Goal: Task Accomplishment & Management: Manage account settings

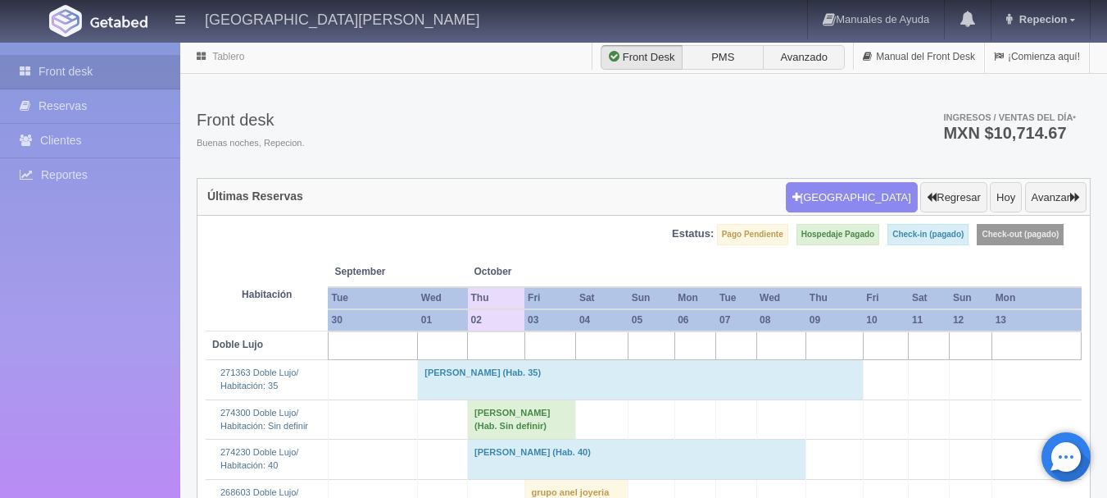
scroll to position [192, 0]
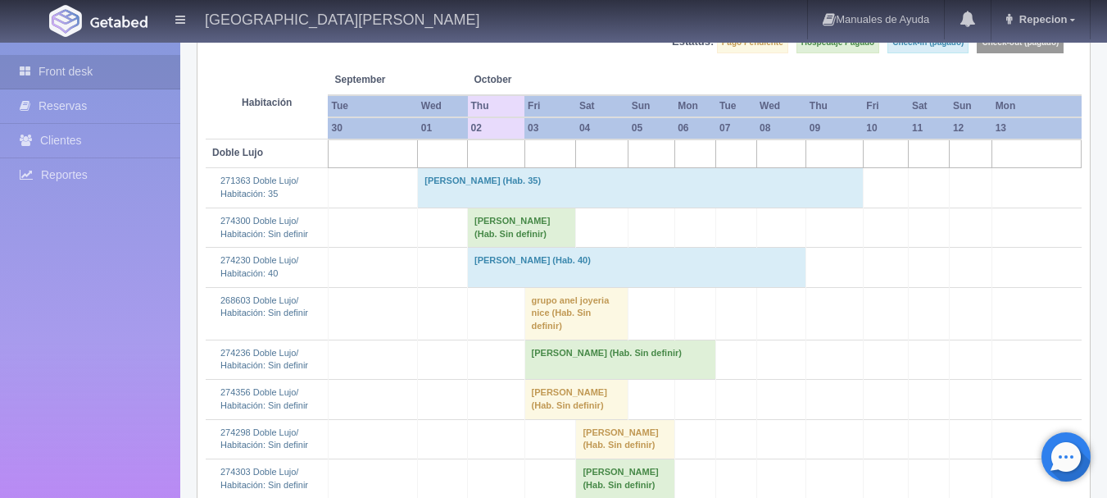
click at [498, 224] on td "[PERSON_NAME] (Hab. Sin definir)" at bounding box center [522, 226] width 108 height 39
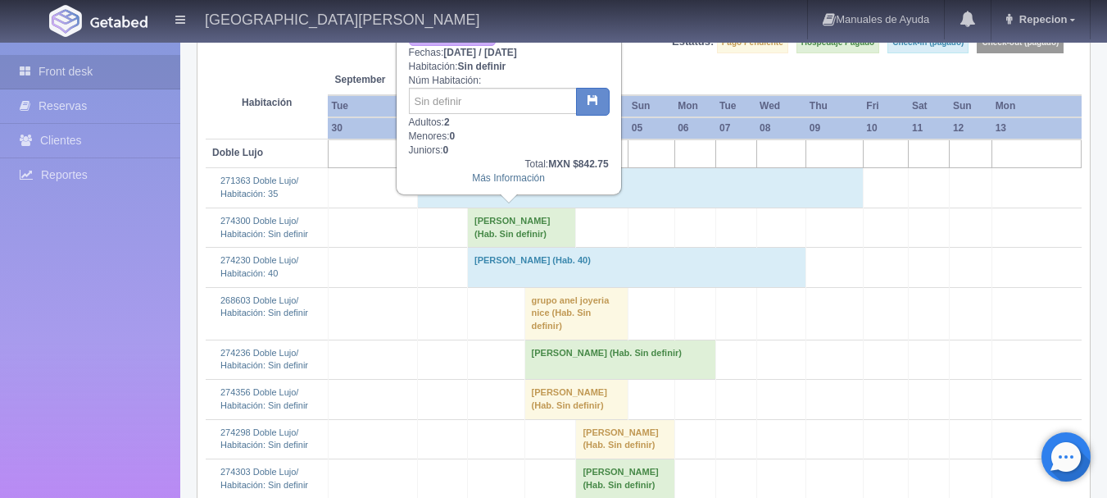
click at [498, 224] on td "[PERSON_NAME] (Hab. Sin definir)" at bounding box center [522, 226] width 108 height 39
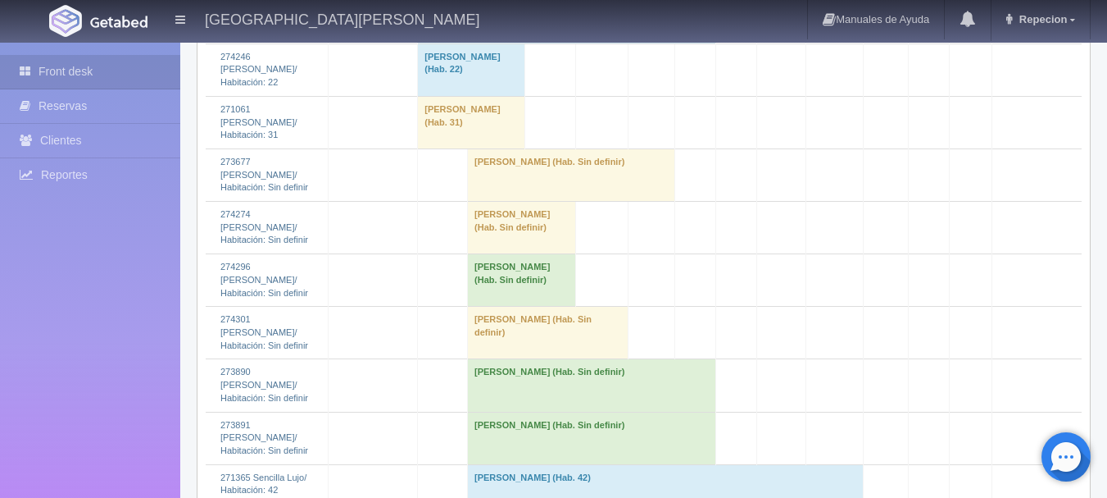
scroll to position [1749, 0]
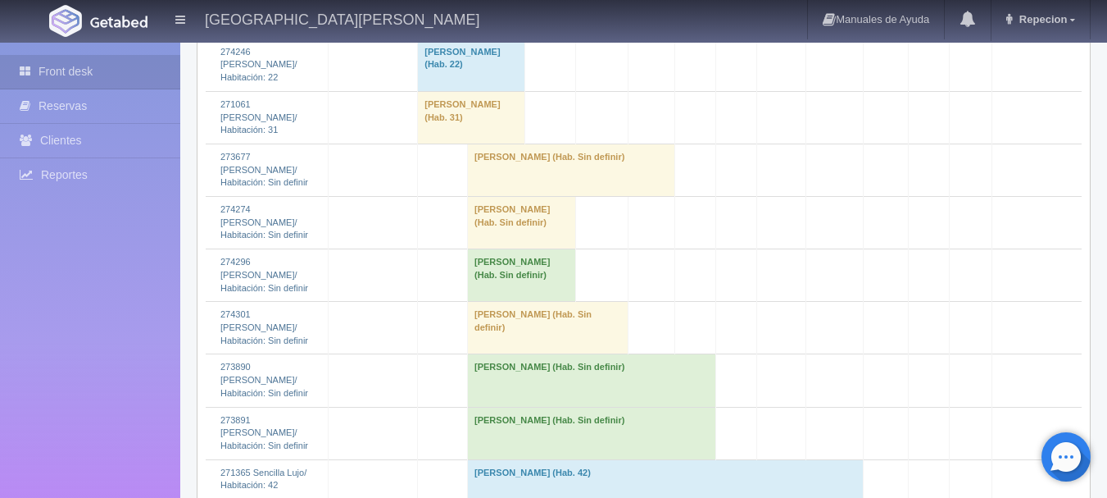
click at [519, 196] on td "[PERSON_NAME] (Hab. Sin definir)" at bounding box center [571, 169] width 207 height 52
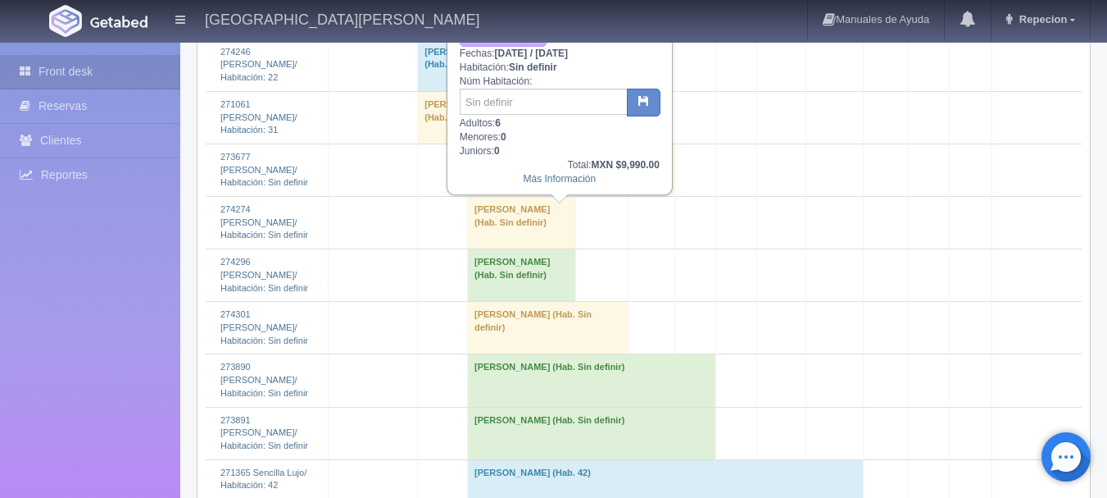
click at [519, 196] on td "[PERSON_NAME] (Hab. Sin definir)" at bounding box center [571, 169] width 207 height 52
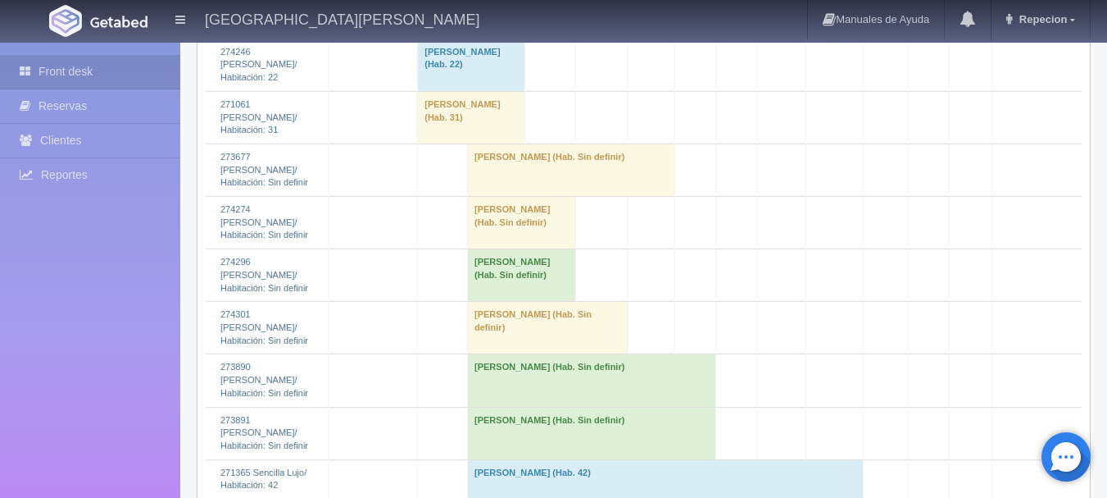
click at [518, 249] on td "[PERSON_NAME] (Hab. Sin definir)" at bounding box center [522, 223] width 108 height 52
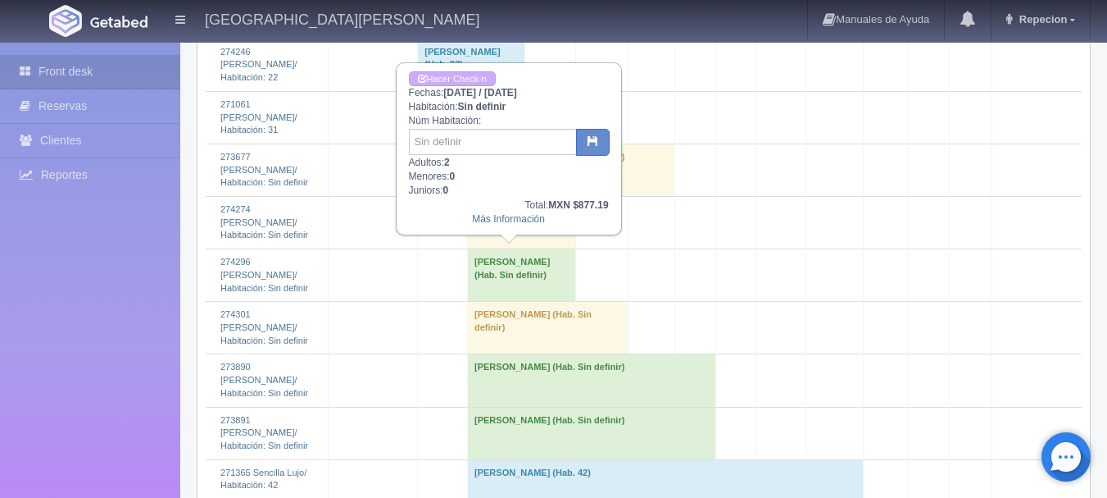
click at [518, 249] on td "[PERSON_NAME] (Hab. Sin definir)" at bounding box center [522, 223] width 108 height 52
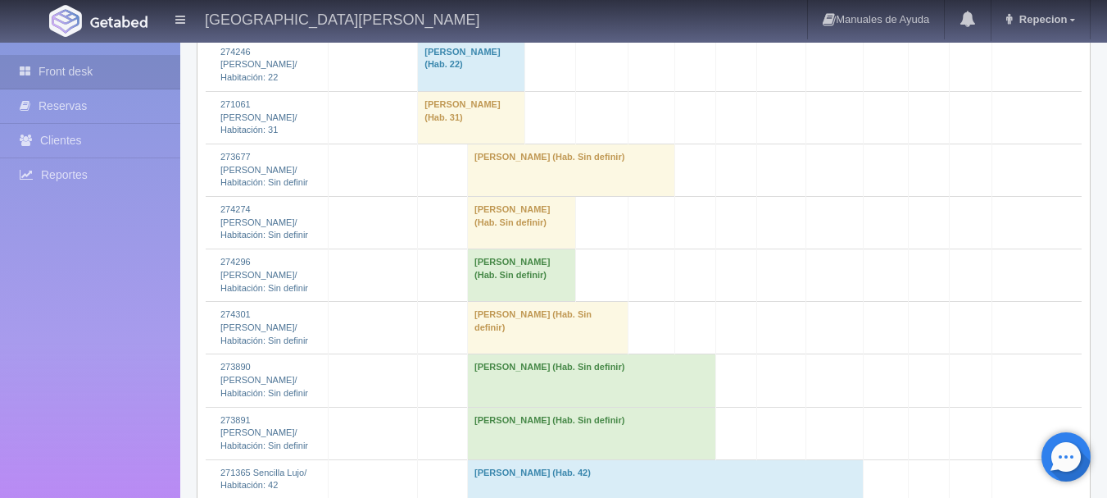
click at [518, 302] on td "[PERSON_NAME] (Hab. Sin definir)" at bounding box center [522, 275] width 108 height 52
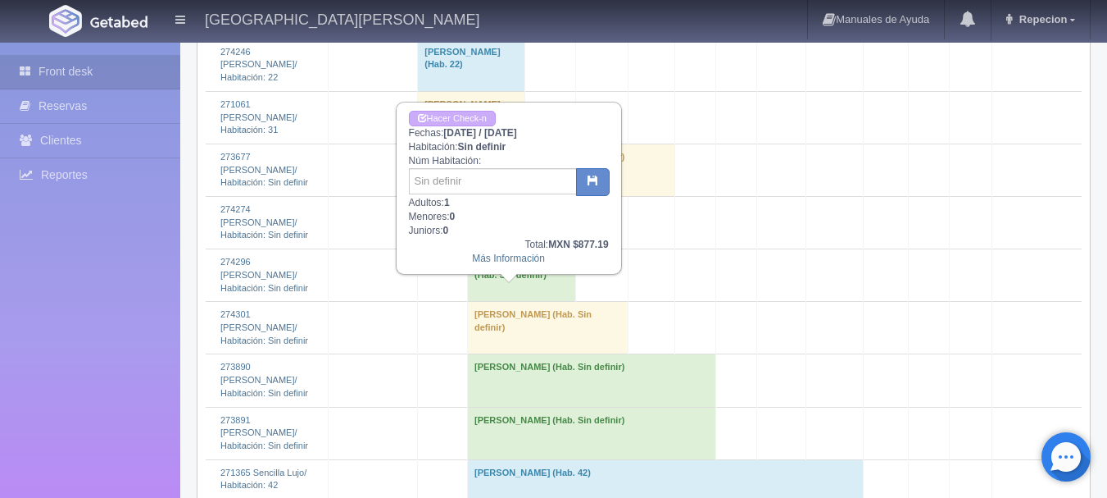
click at [518, 302] on td "[PERSON_NAME] (Hab. Sin definir)" at bounding box center [522, 275] width 108 height 52
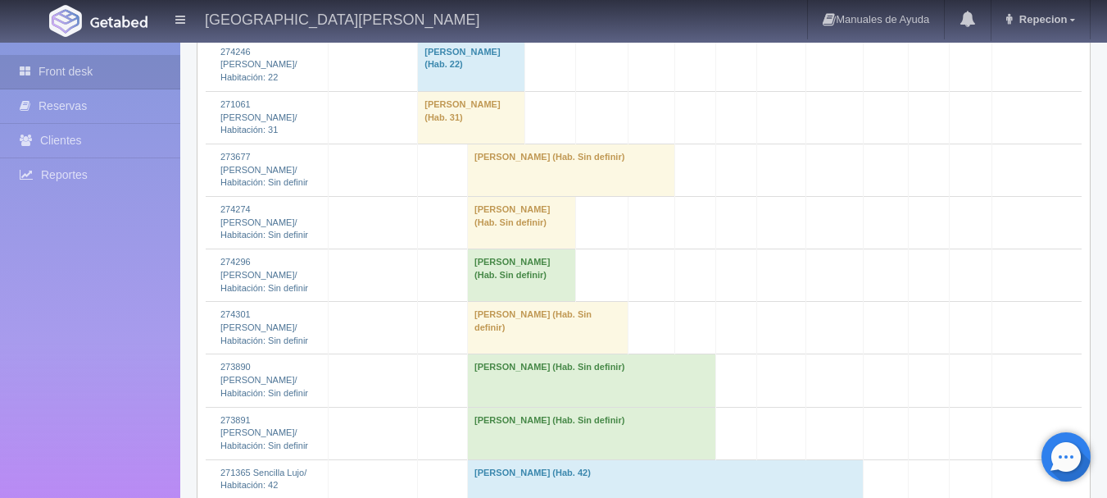
click at [534, 349] on td "[PERSON_NAME] (Hab. Sin definir)" at bounding box center [548, 328] width 161 height 52
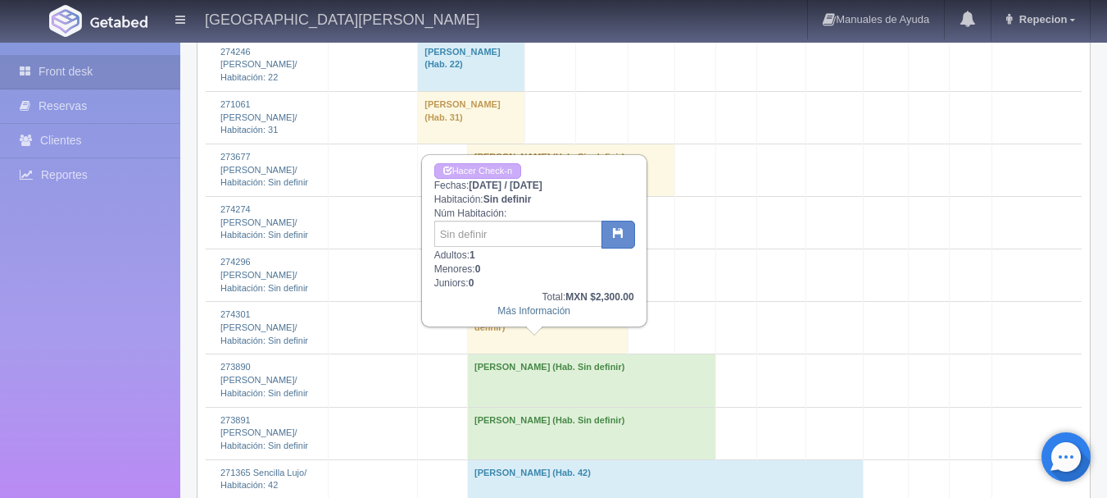
click at [534, 349] on td "[PERSON_NAME] (Hab. Sin definir)" at bounding box center [548, 328] width 161 height 52
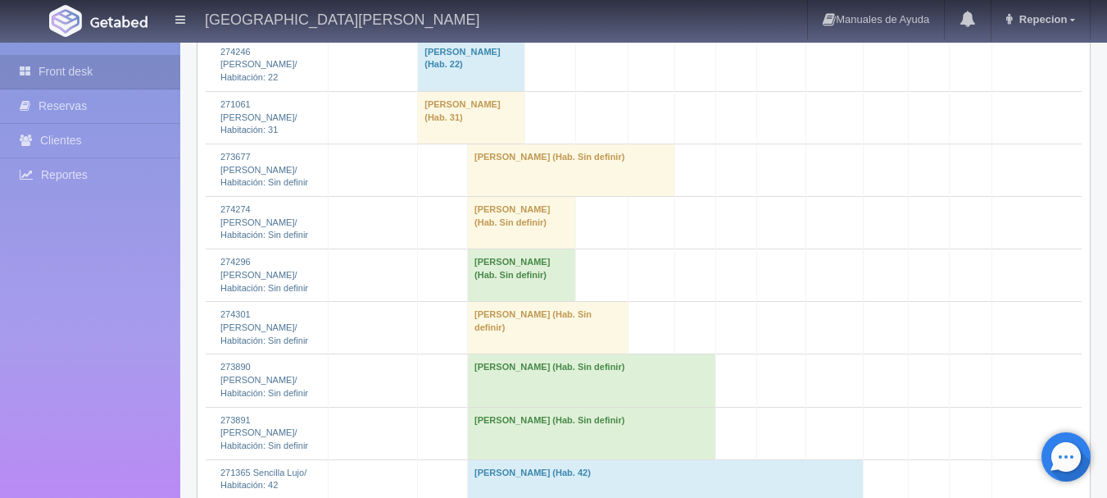
click at [543, 407] on td "[PERSON_NAME] (Hab. Sin definir)" at bounding box center [592, 380] width 248 height 52
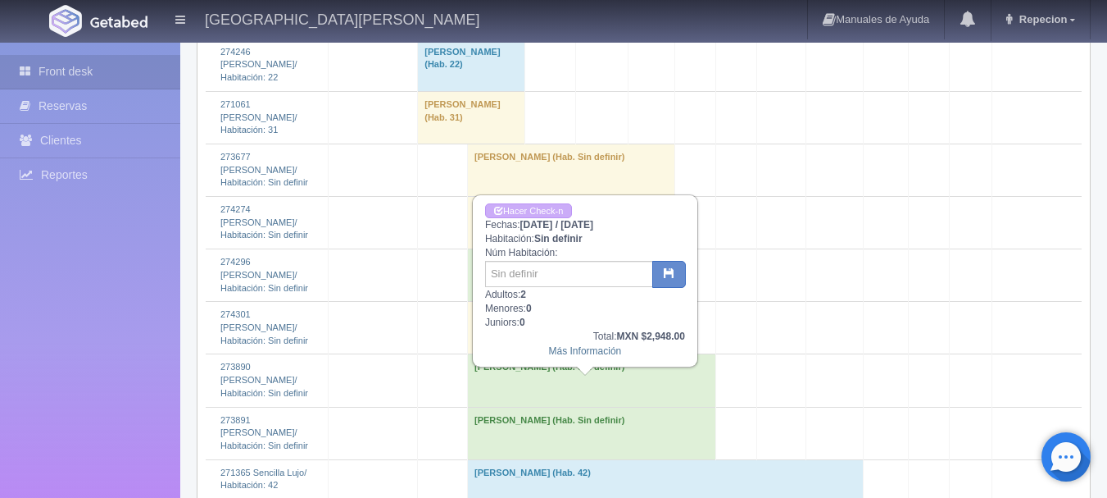
click at [543, 434] on td "[PERSON_NAME] (Hab. Sin definir)" at bounding box center [592, 433] width 248 height 52
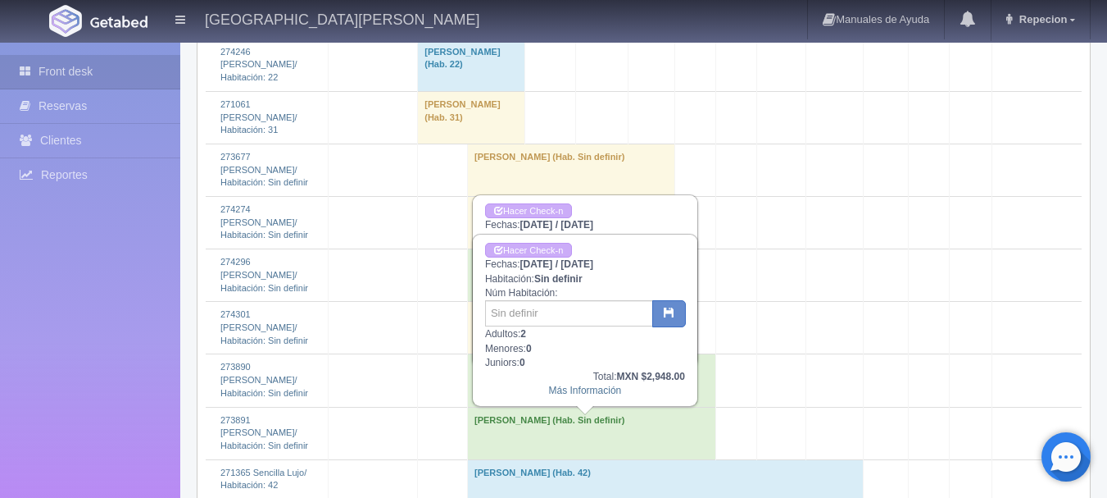
click at [543, 439] on td "[PERSON_NAME] (Hab. Sin definir)" at bounding box center [592, 433] width 248 height 52
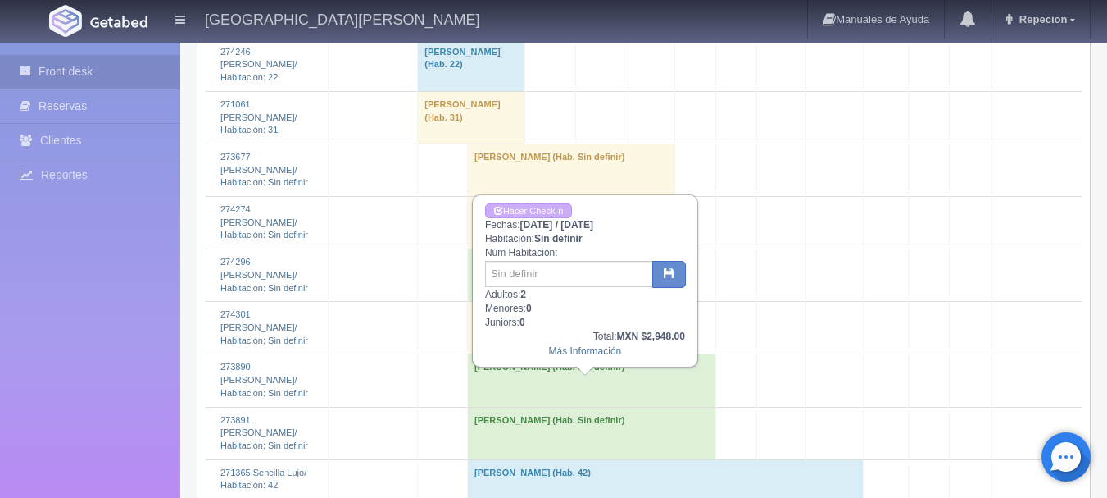
click at [552, 394] on td "[PERSON_NAME] (Hab. Sin definir)" at bounding box center [592, 380] width 248 height 52
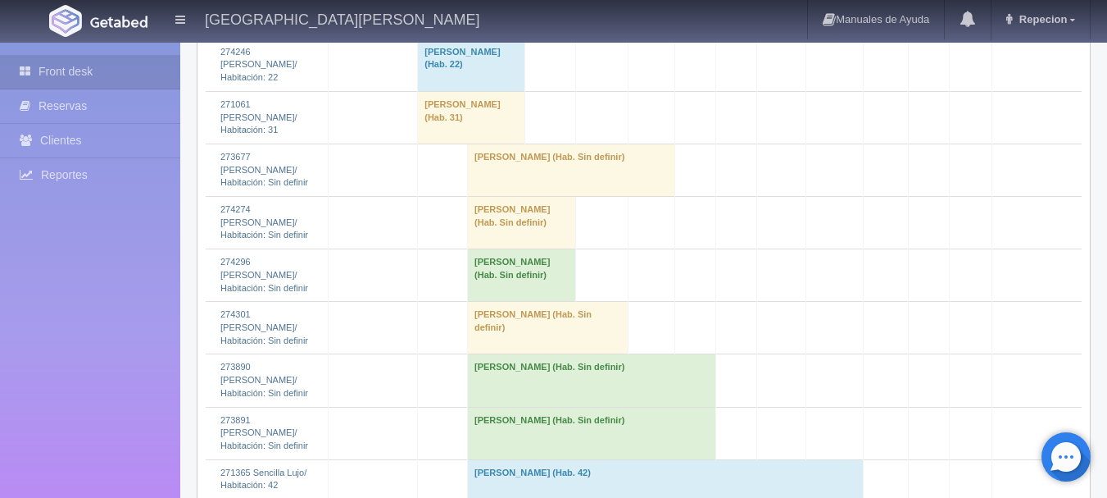
click at [505, 249] on td "[PERSON_NAME] (Hab. Sin definir)" at bounding box center [522, 223] width 108 height 52
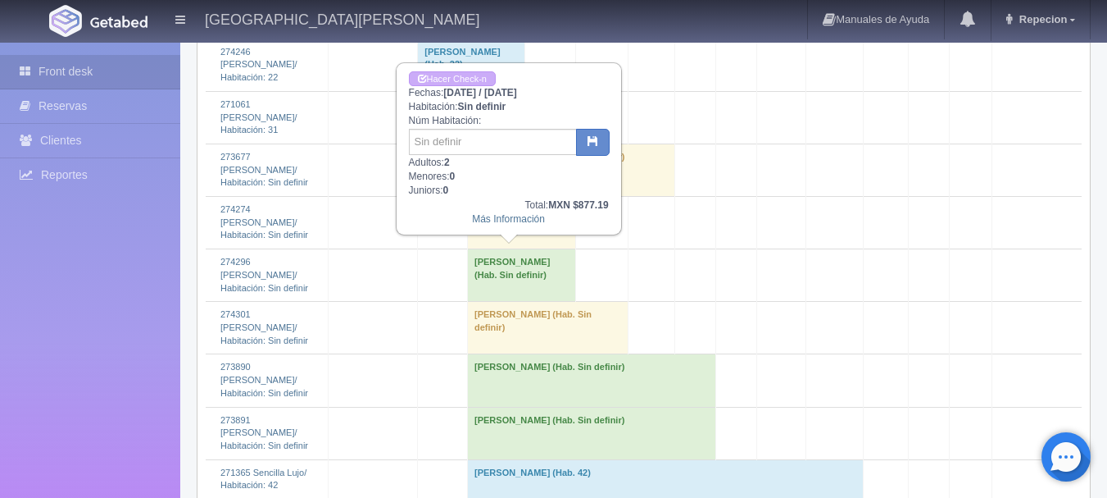
click at [505, 249] on td "[PERSON_NAME] (Hab. Sin definir)" at bounding box center [522, 223] width 108 height 52
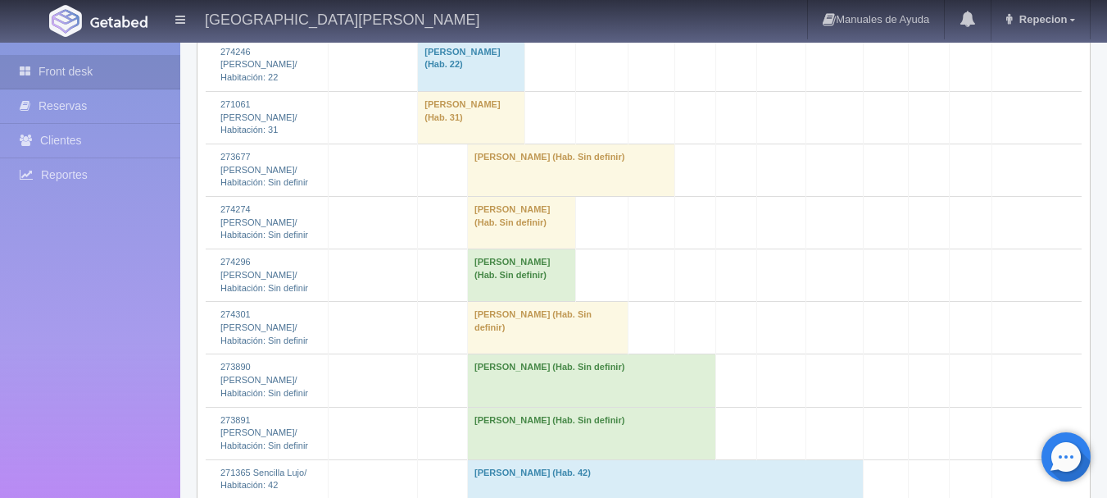
click at [505, 302] on td "[PERSON_NAME] (Hab. Sin definir)" at bounding box center [522, 275] width 108 height 52
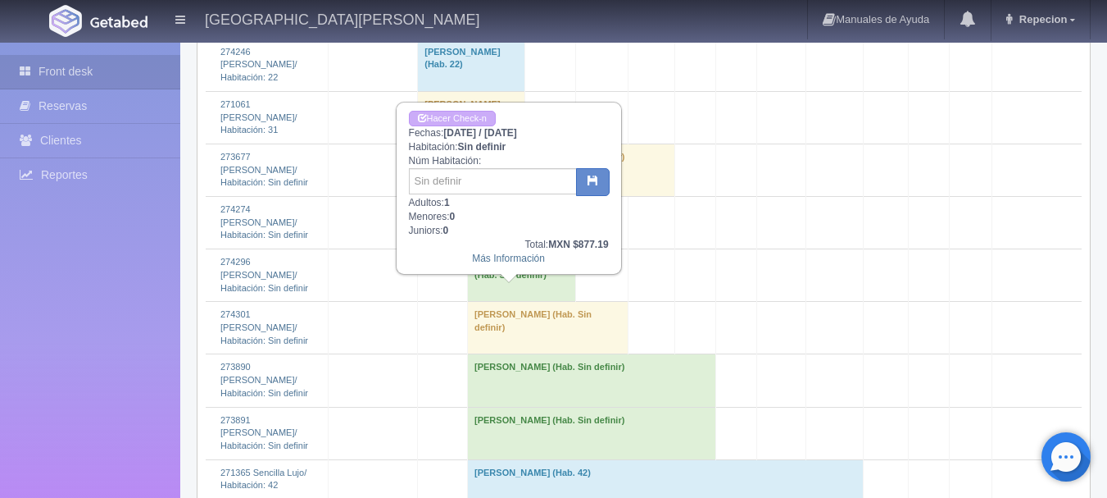
click at [505, 302] on td "[PERSON_NAME] (Hab. Sin definir)" at bounding box center [522, 275] width 108 height 52
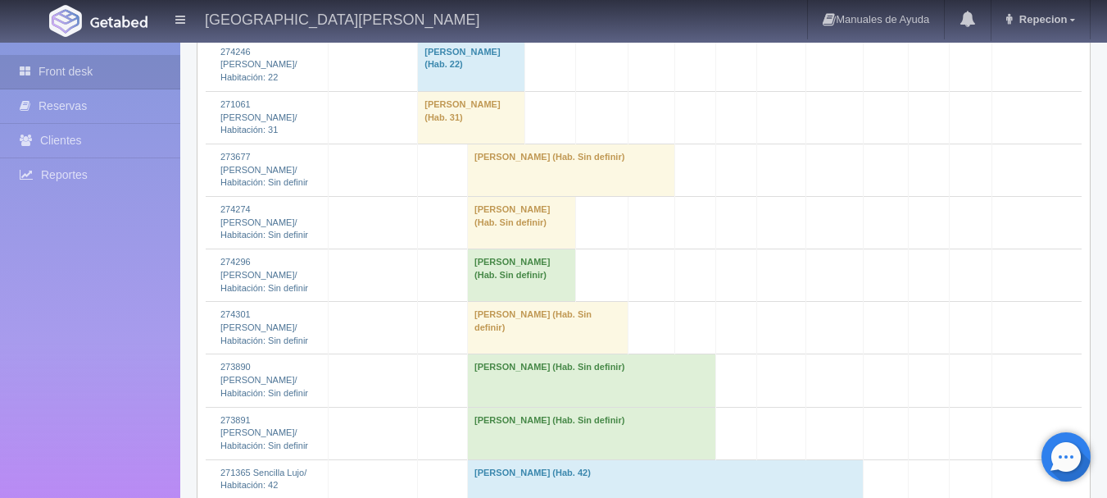
click at [532, 249] on td "[PERSON_NAME] (Hab. Sin definir)" at bounding box center [522, 223] width 108 height 52
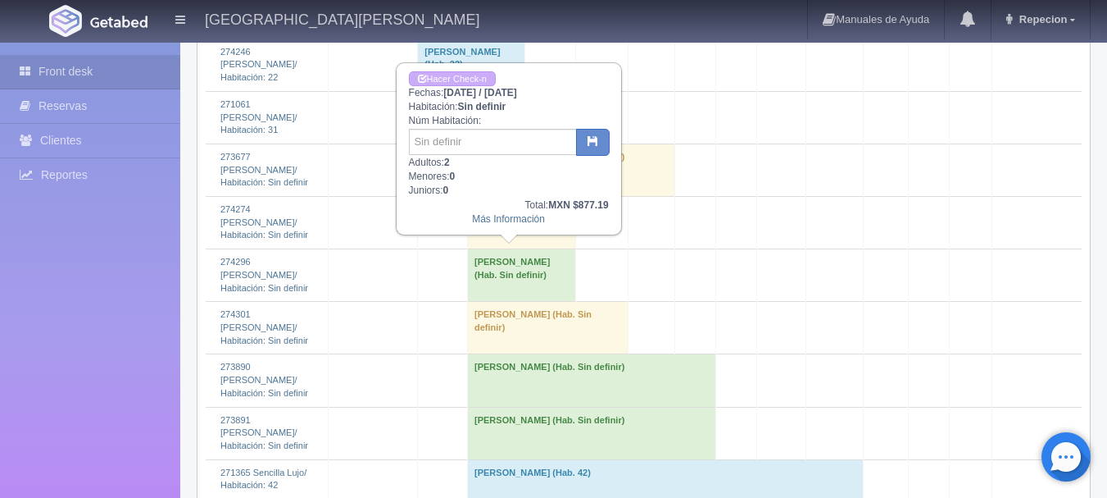
click at [522, 249] on td "[PERSON_NAME] (Hab. Sin definir)" at bounding box center [522, 223] width 108 height 52
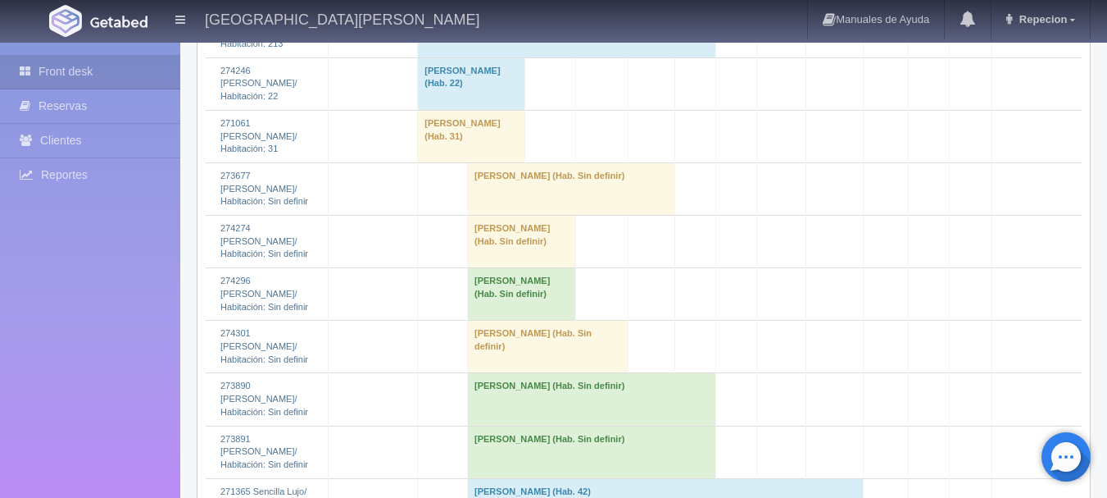
scroll to position [1913, 0]
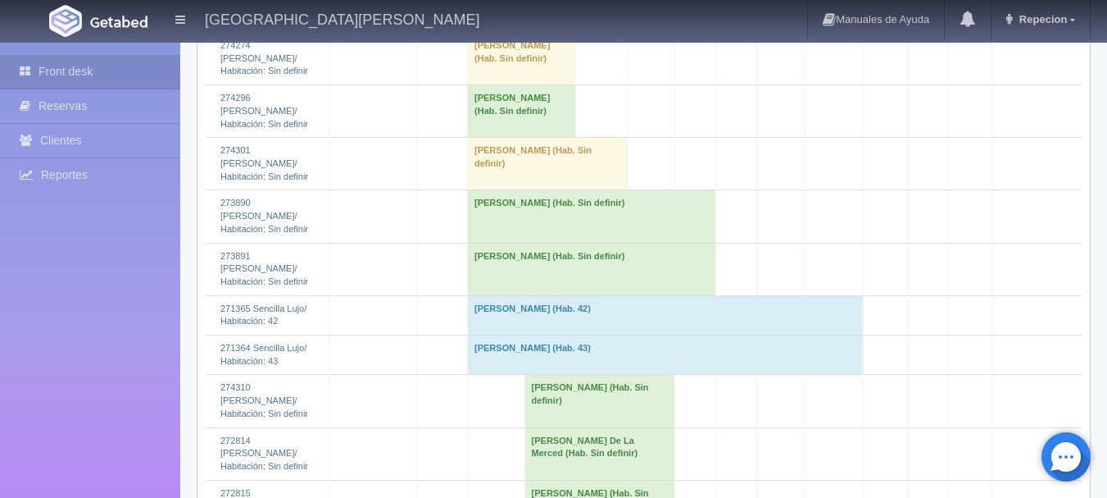
click at [508, 138] on td "[PERSON_NAME] (Hab. Sin definir)" at bounding box center [522, 111] width 108 height 52
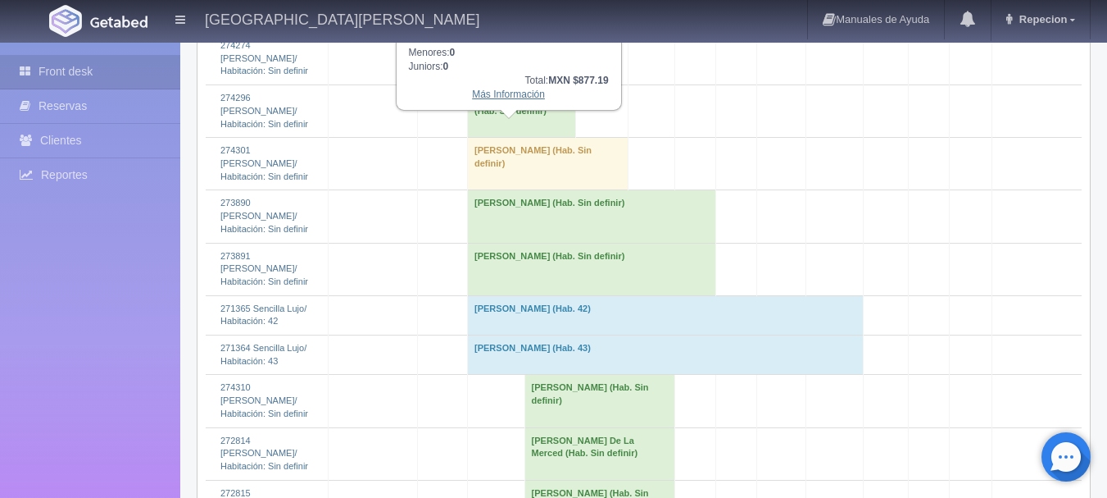
click at [526, 100] on link "Más Información" at bounding box center [508, 94] width 73 height 11
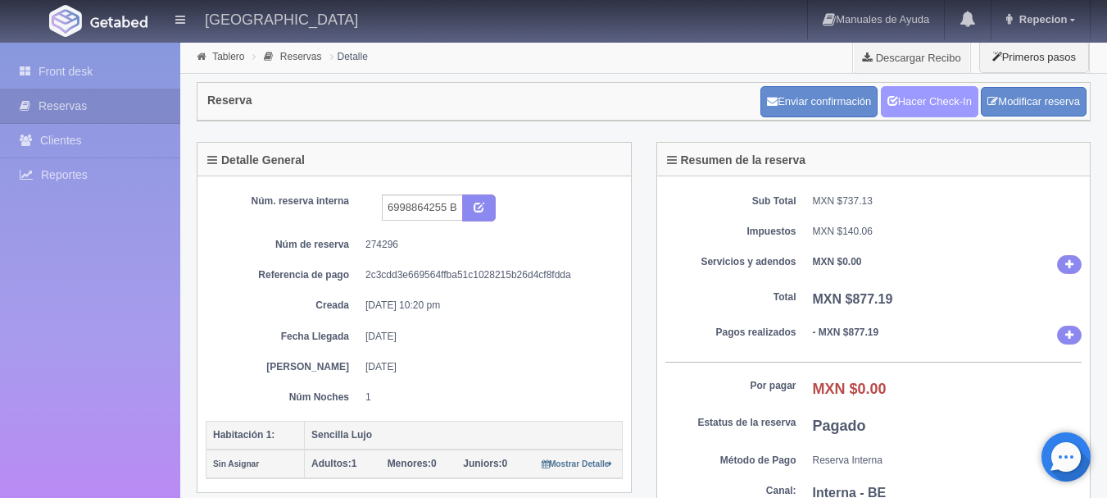
click at [929, 99] on link "Hacer Check-In" at bounding box center [930, 101] width 98 height 31
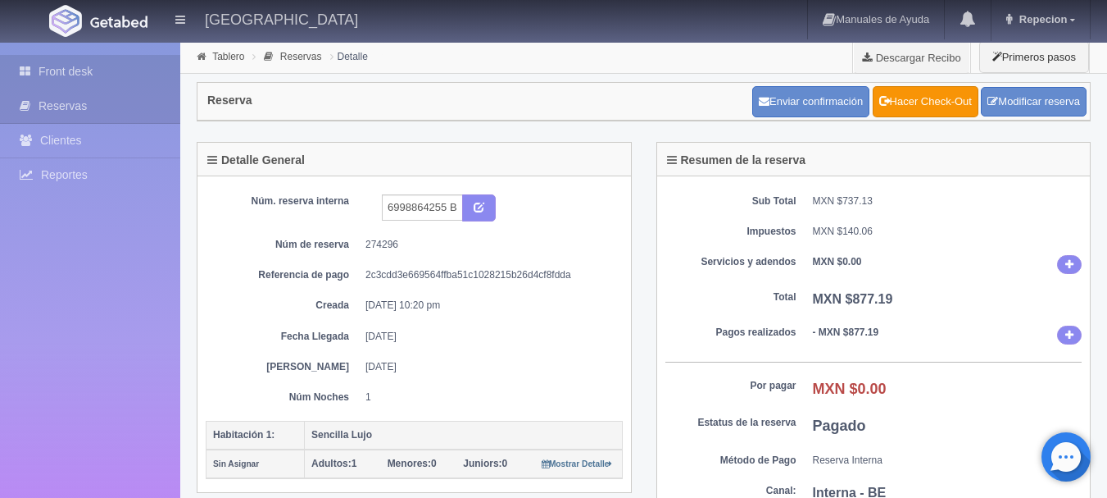
click at [70, 69] on link "Front desk" at bounding box center [90, 72] width 180 height 34
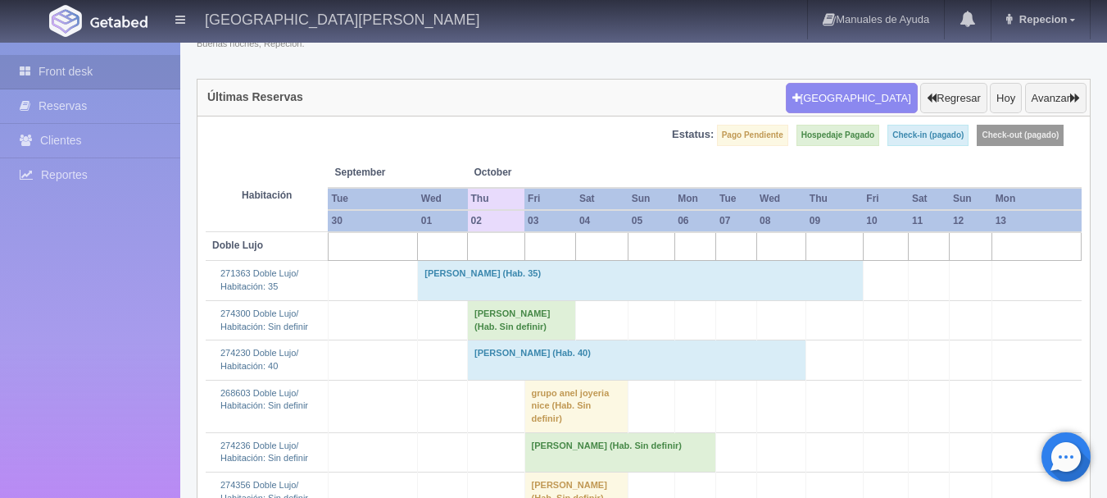
scroll to position [164, 0]
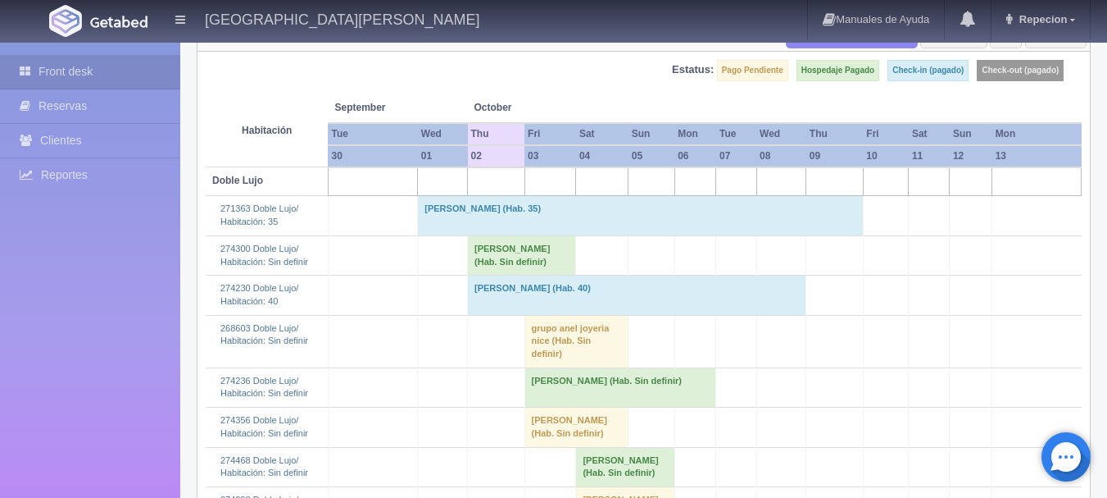
click at [502, 259] on td "Hector Meza (Hab. Sin definir)" at bounding box center [522, 254] width 108 height 39
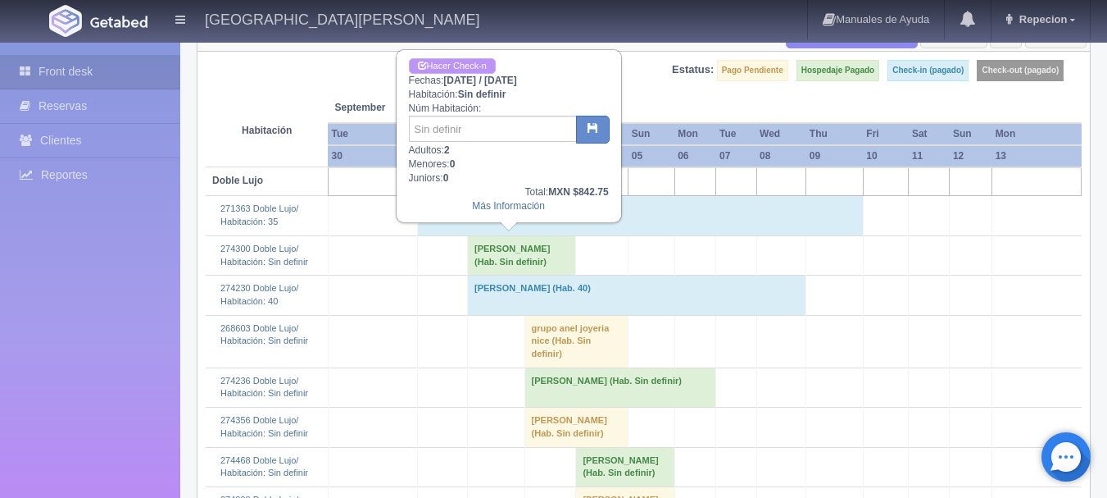
click at [465, 66] on link "Hacer Check-n" at bounding box center [452, 66] width 87 height 16
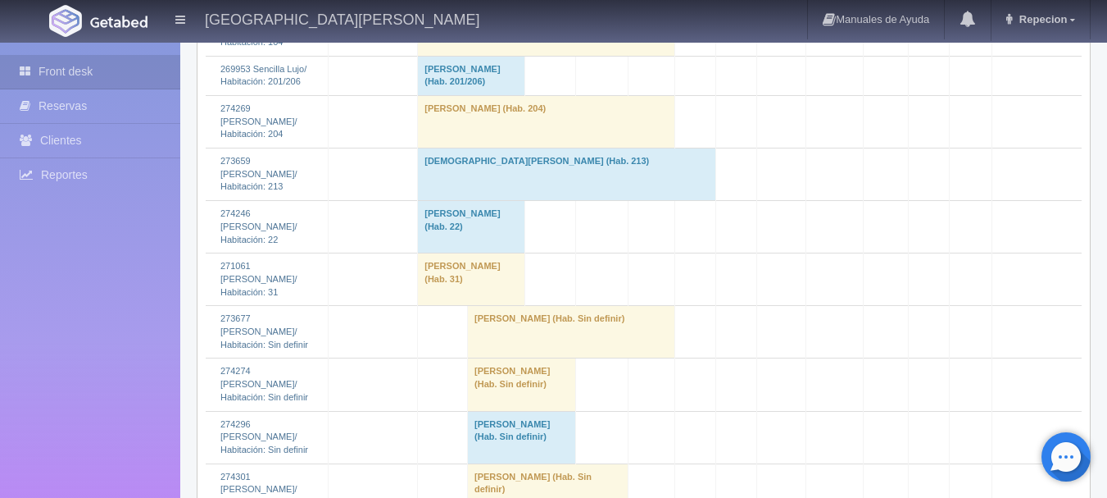
scroll to position [1803, 0]
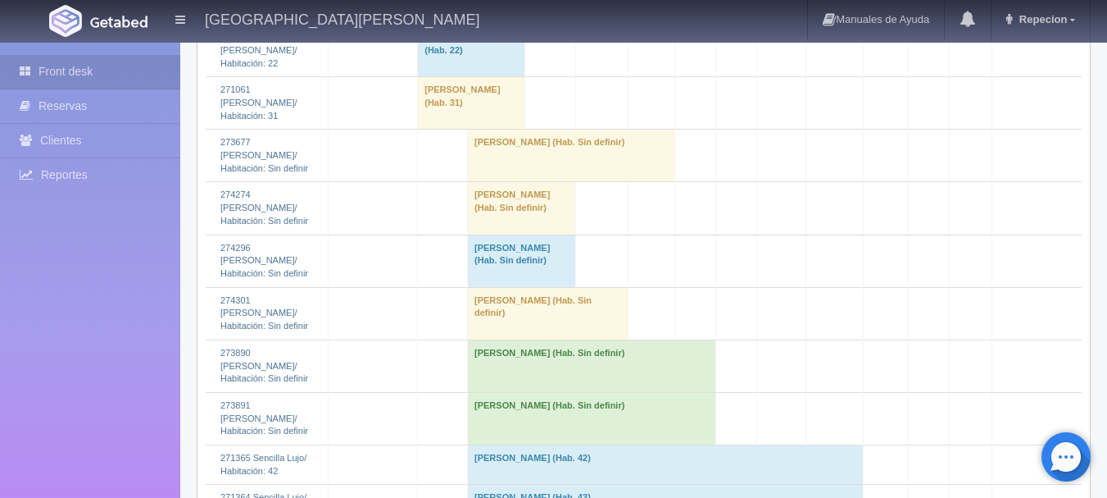
click at [498, 339] on td "[PERSON_NAME] (Hab. Sin definir)" at bounding box center [548, 313] width 161 height 52
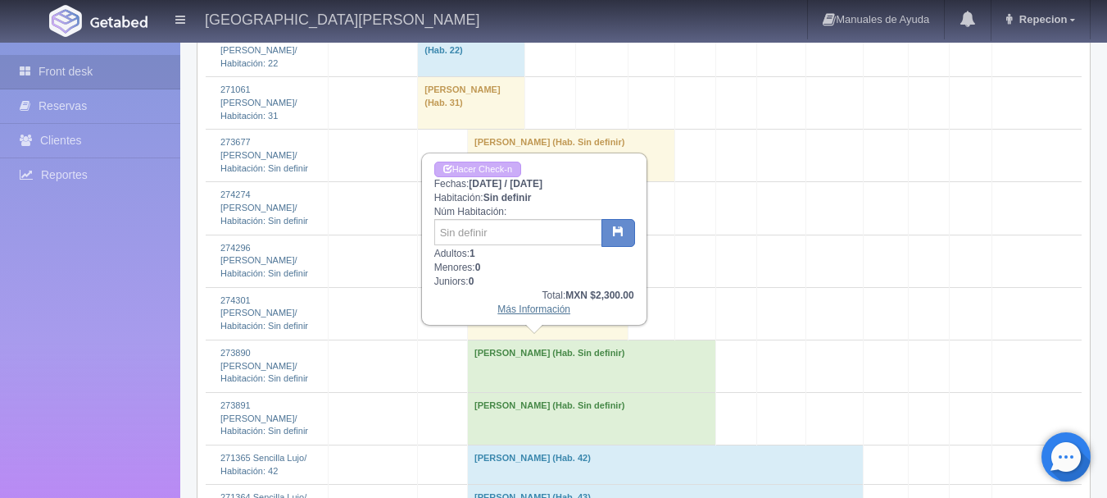
click at [523, 311] on link "Más Información" at bounding box center [534, 308] width 73 height 11
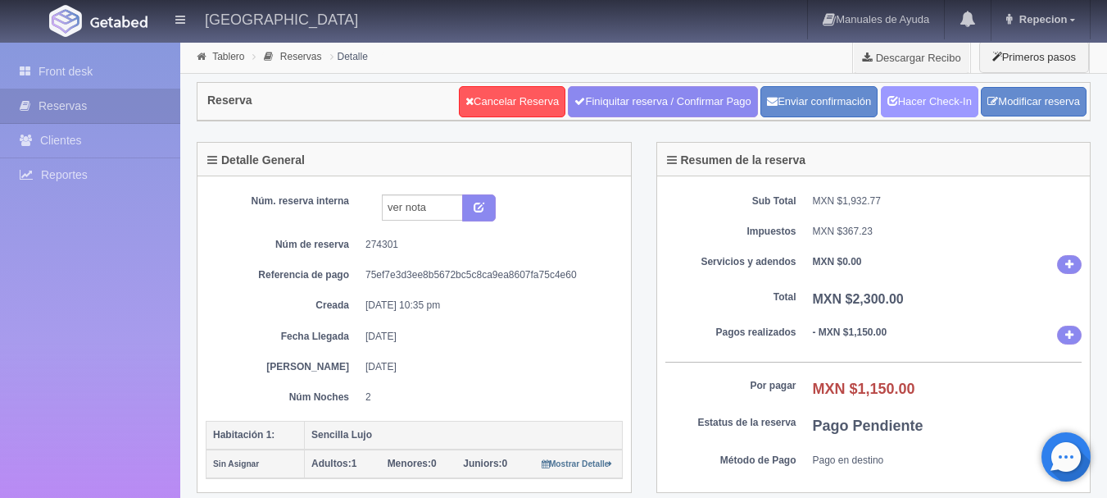
click at [934, 103] on link "Hacer Check-In" at bounding box center [930, 101] width 98 height 31
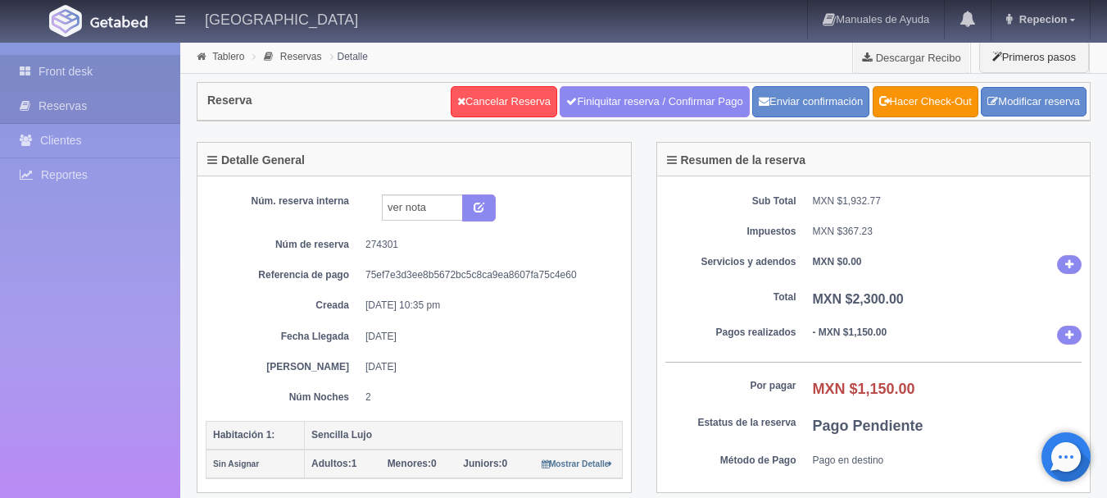
click at [74, 63] on link "Front desk" at bounding box center [90, 72] width 180 height 34
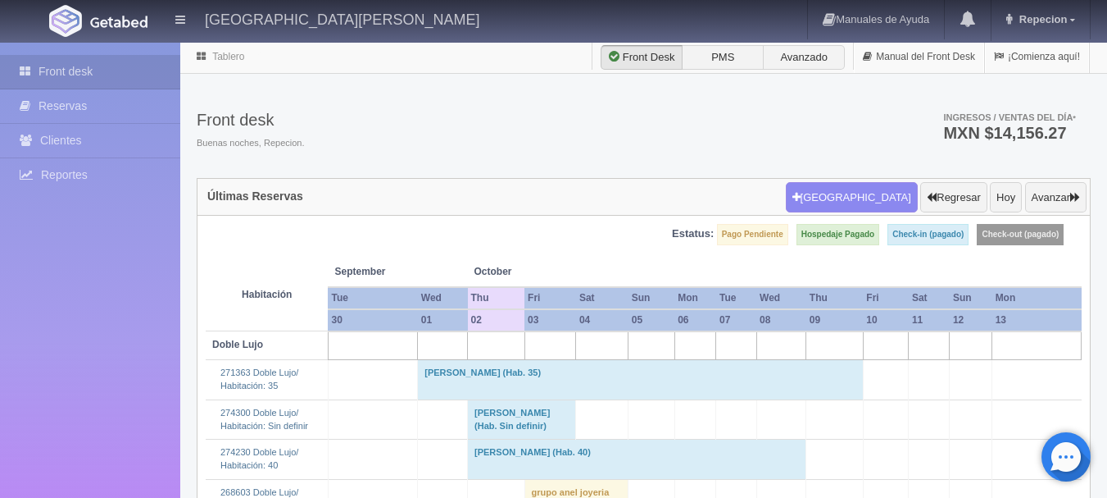
click at [501, 416] on td "[PERSON_NAME] (Hab. Sin definir)" at bounding box center [522, 418] width 108 height 39
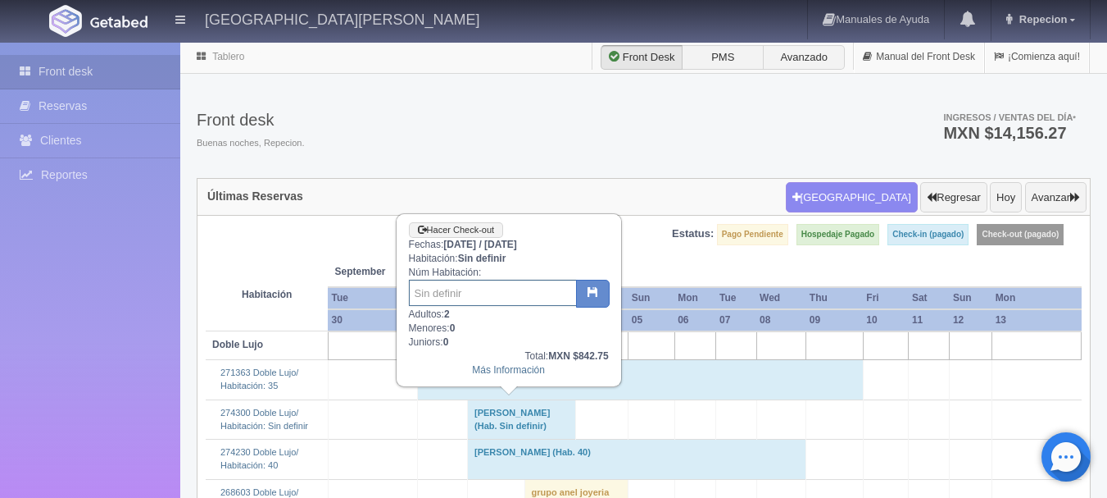
click at [472, 287] on input "text" at bounding box center [493, 292] width 168 height 26
type input "33"
click at [597, 285] on button "button" at bounding box center [593, 293] width 34 height 28
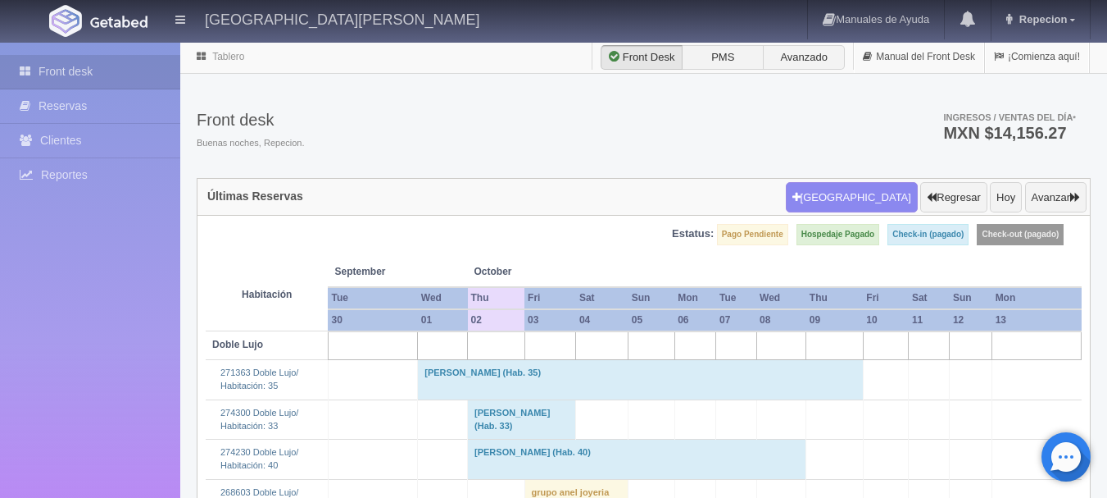
click at [522, 412] on td "[PERSON_NAME] (Hab. 33)" at bounding box center [522, 418] width 108 height 39
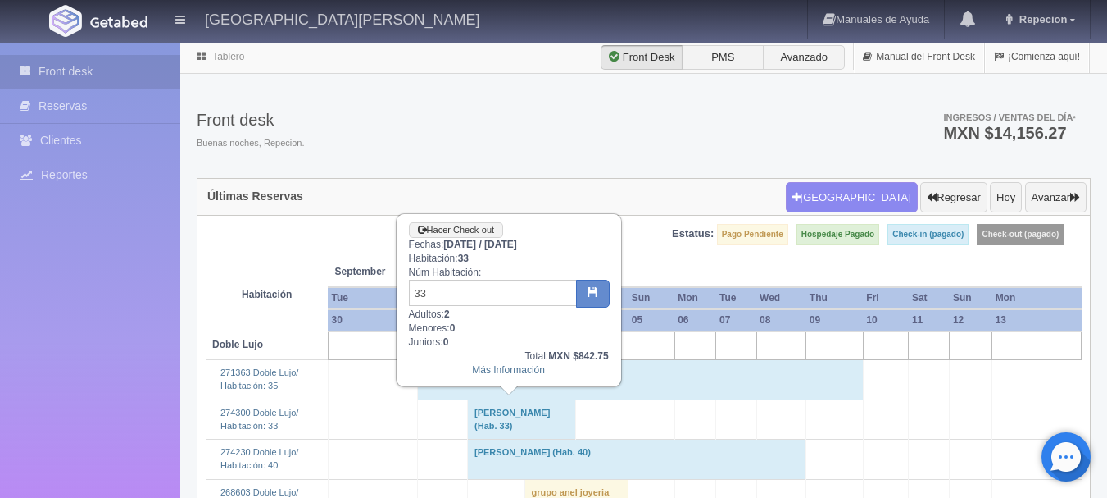
click at [507, 413] on td "[PERSON_NAME] (Hab. 33)" at bounding box center [522, 418] width 108 height 39
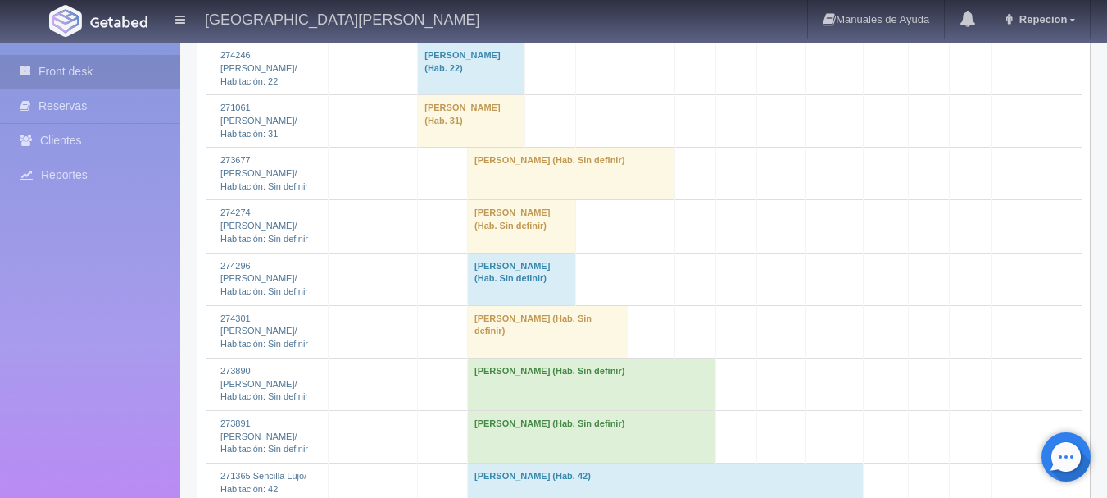
scroll to position [1885, 0]
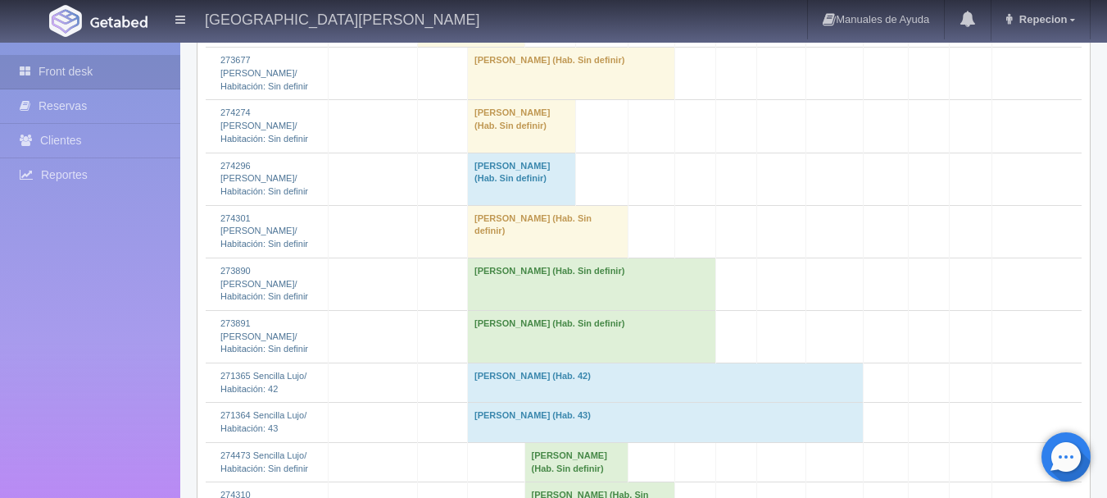
click at [511, 205] on td "[PERSON_NAME] (Hab. Sin definir)" at bounding box center [522, 178] width 108 height 52
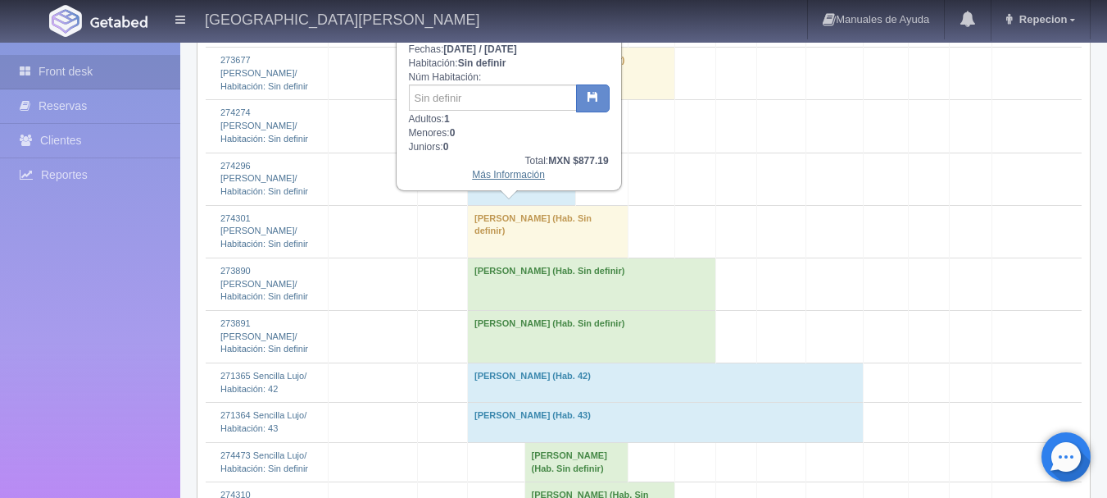
click at [507, 175] on link "Más Información" at bounding box center [508, 174] width 73 height 11
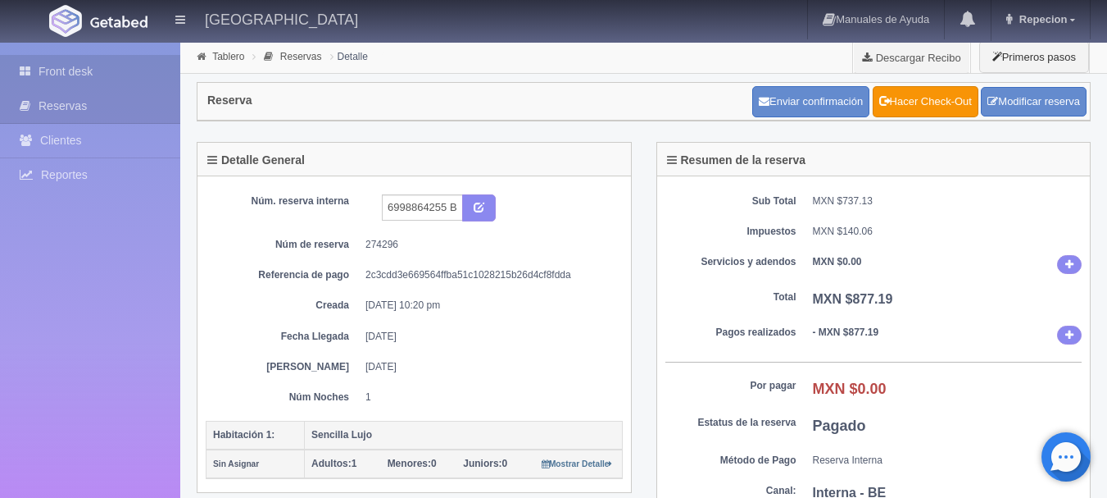
click at [90, 70] on link "Front desk" at bounding box center [90, 72] width 180 height 34
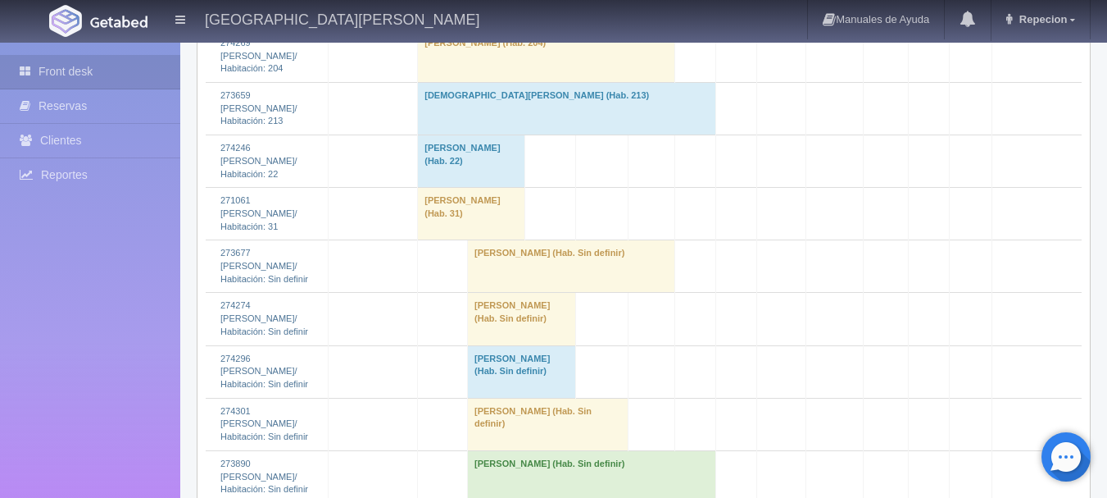
scroll to position [1803, 0]
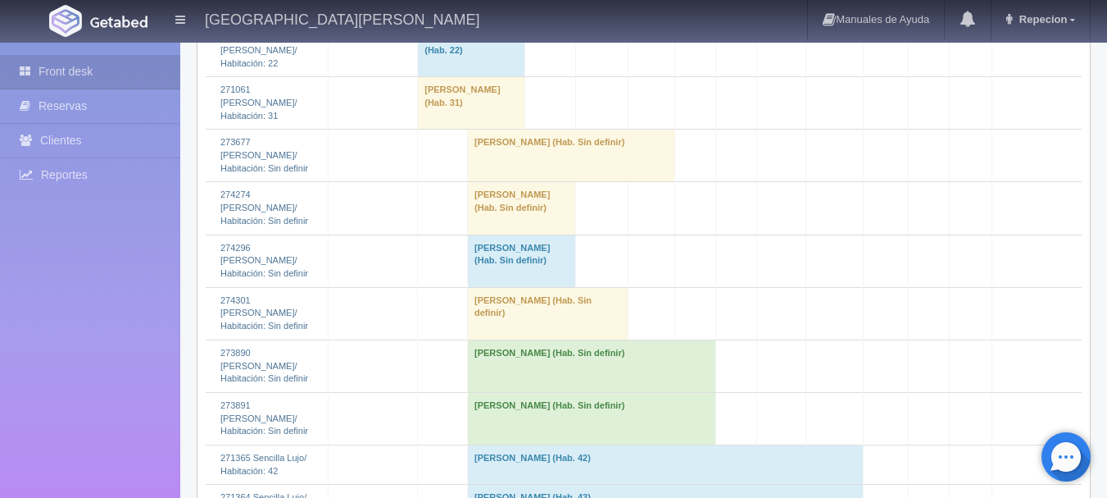
click at [489, 234] on td "[PERSON_NAME] (Hab. Sin definir)" at bounding box center [522, 208] width 108 height 52
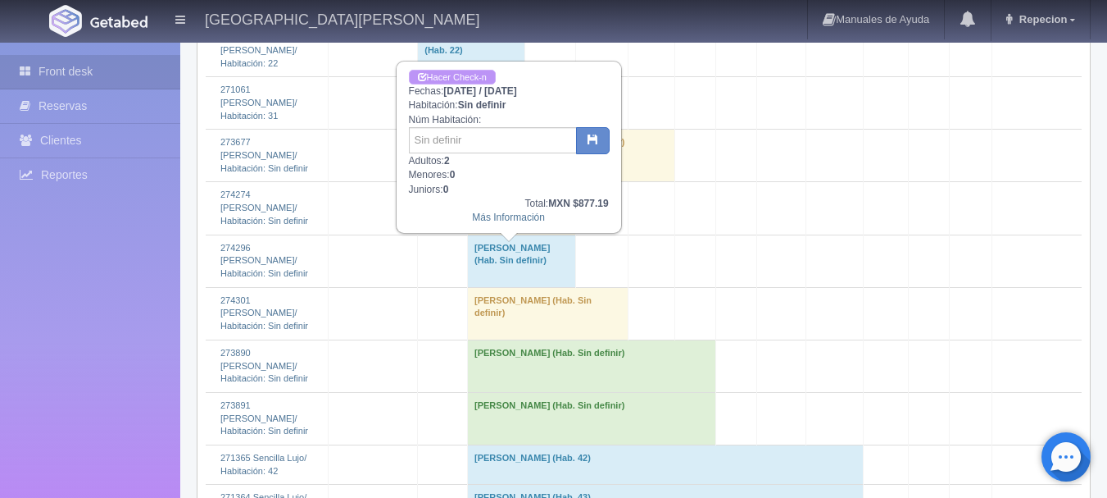
click at [471, 75] on link "Hacer Check-n" at bounding box center [452, 78] width 87 height 16
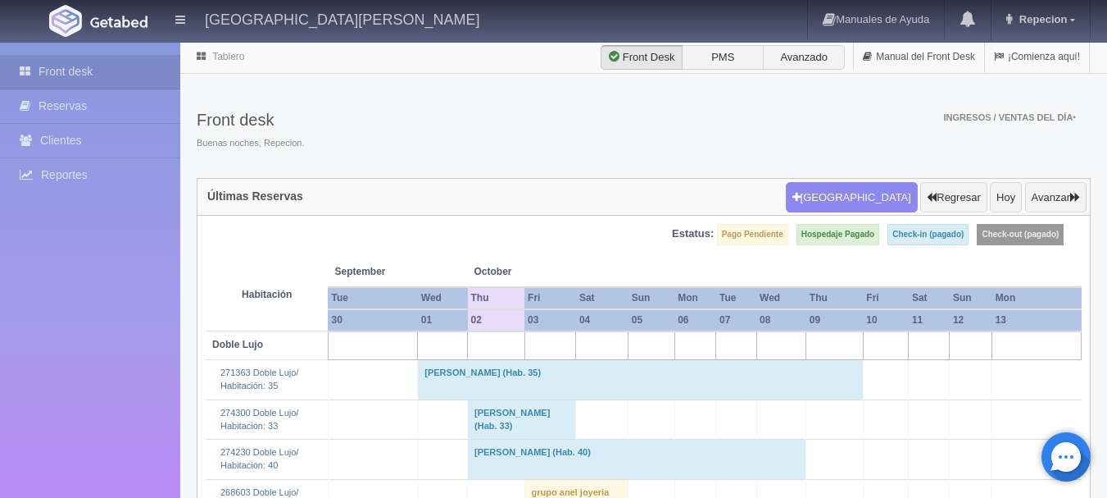
scroll to position [1803, 0]
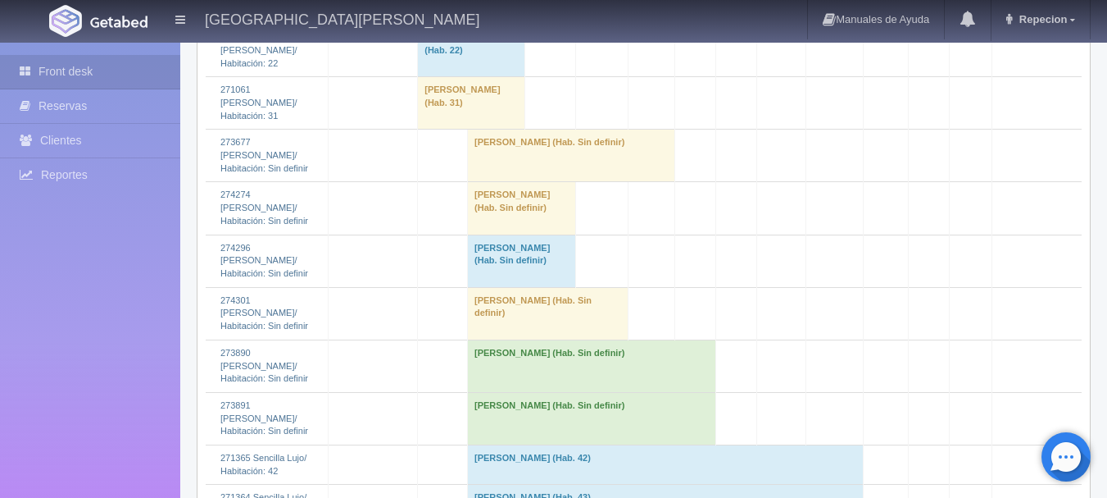
click at [488, 234] on td "[PERSON_NAME] (Hab. Sin definir)" at bounding box center [522, 208] width 108 height 52
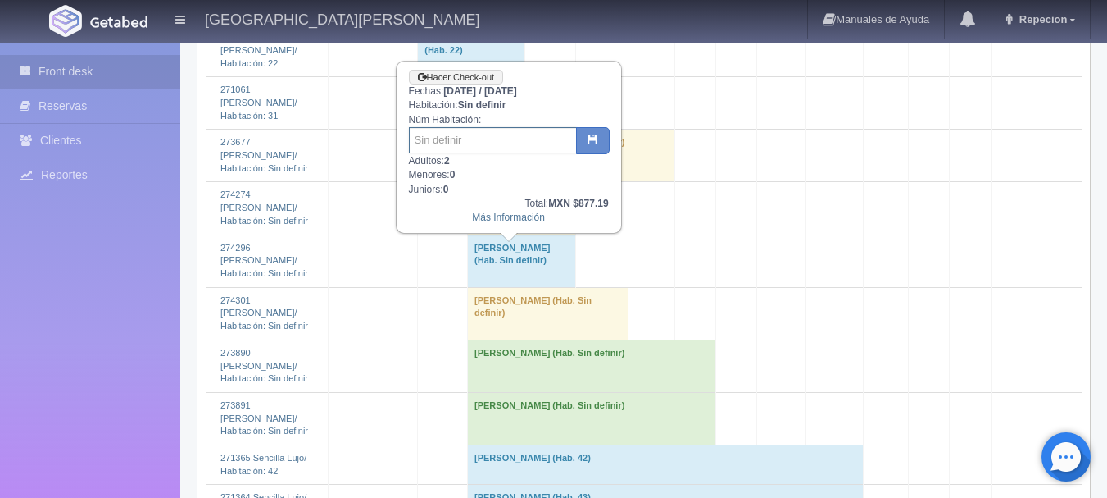
click at [456, 136] on input "text" at bounding box center [493, 140] width 168 height 26
type input "22"
click at [589, 139] on icon "button" at bounding box center [593, 139] width 11 height 11
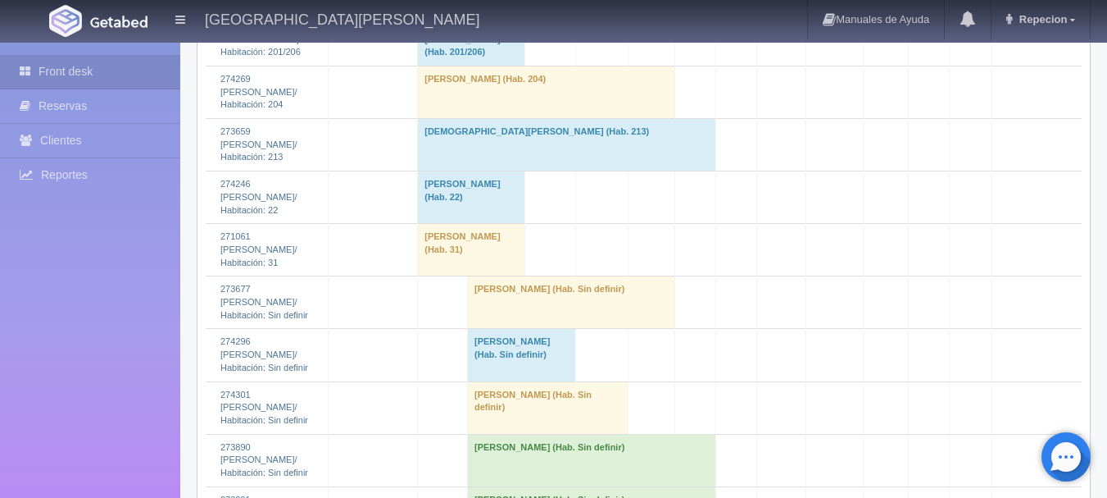
scroll to position [1721, 0]
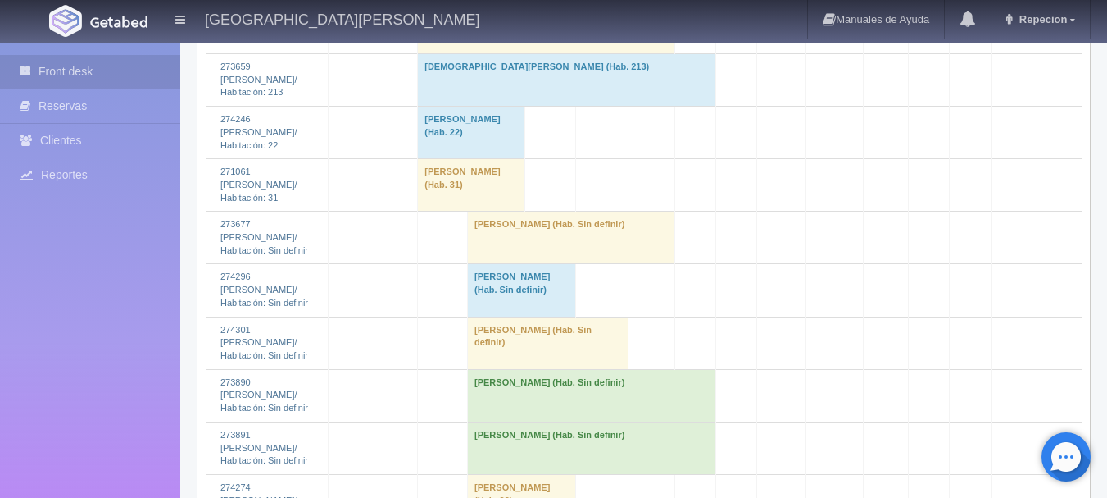
click at [504, 316] on td "[PERSON_NAME] (Hab. Sin definir)" at bounding box center [522, 290] width 108 height 52
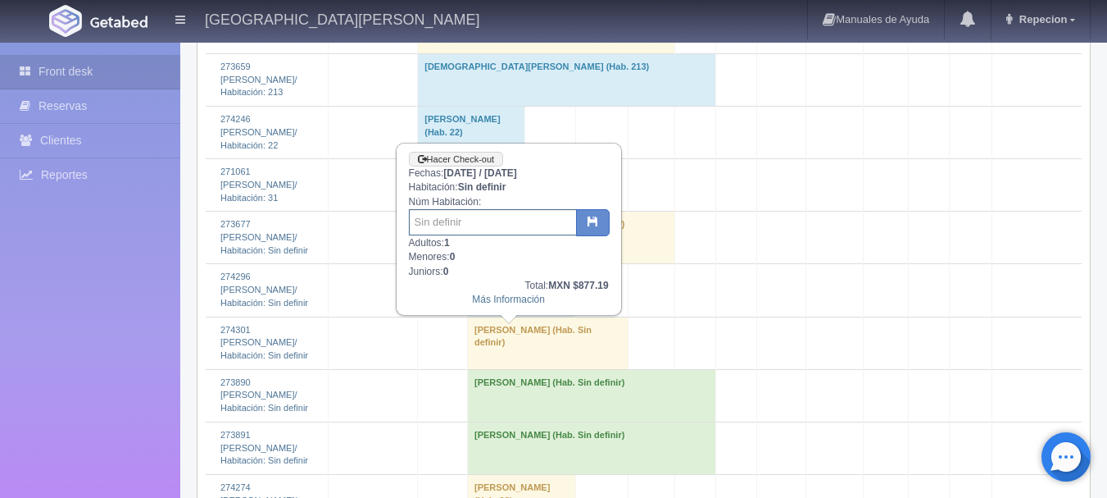
click at [484, 225] on input "text" at bounding box center [493, 222] width 168 height 26
type input "36"
click at [601, 221] on button "button" at bounding box center [593, 223] width 34 height 28
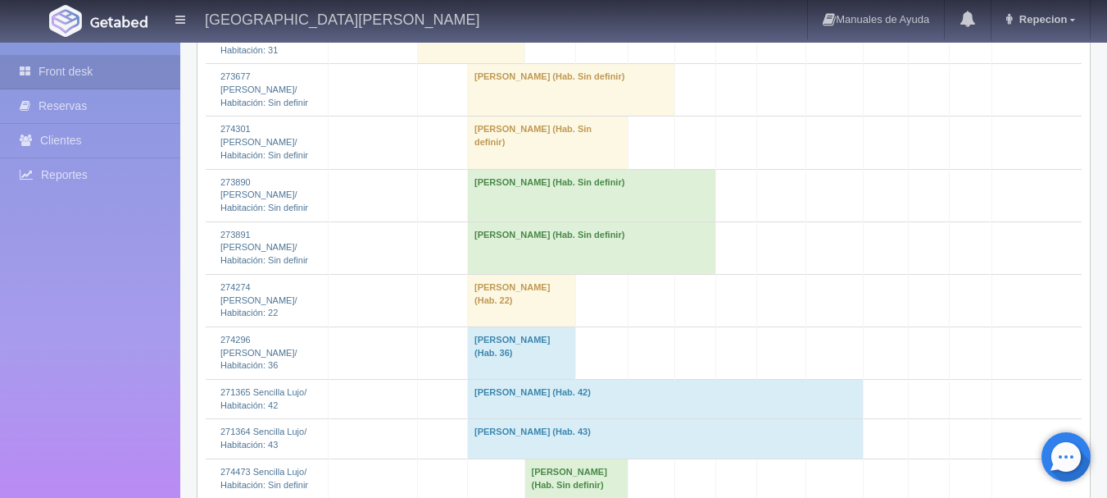
scroll to position [1759, 0]
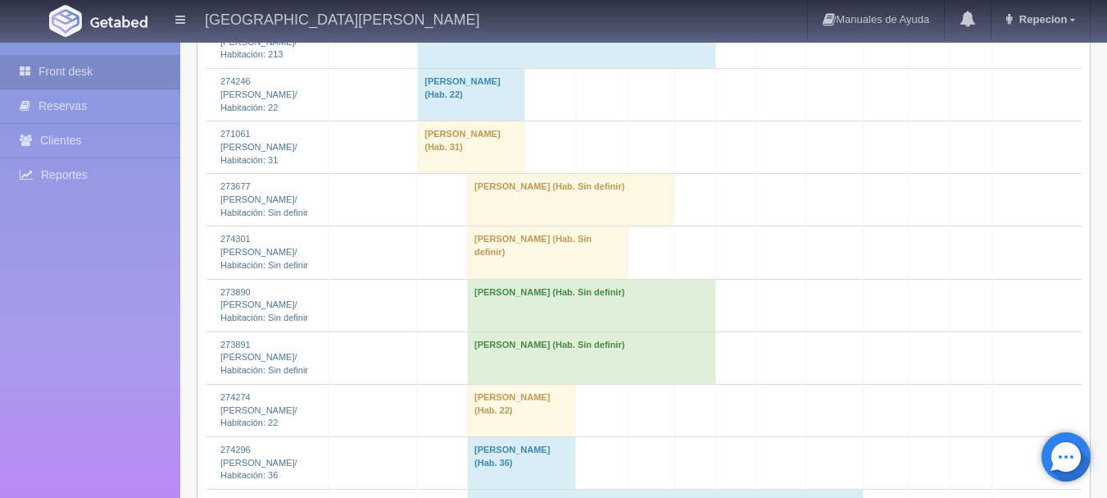
click at [496, 279] on td "[PERSON_NAME] (Hab. Sin definir)" at bounding box center [548, 252] width 161 height 52
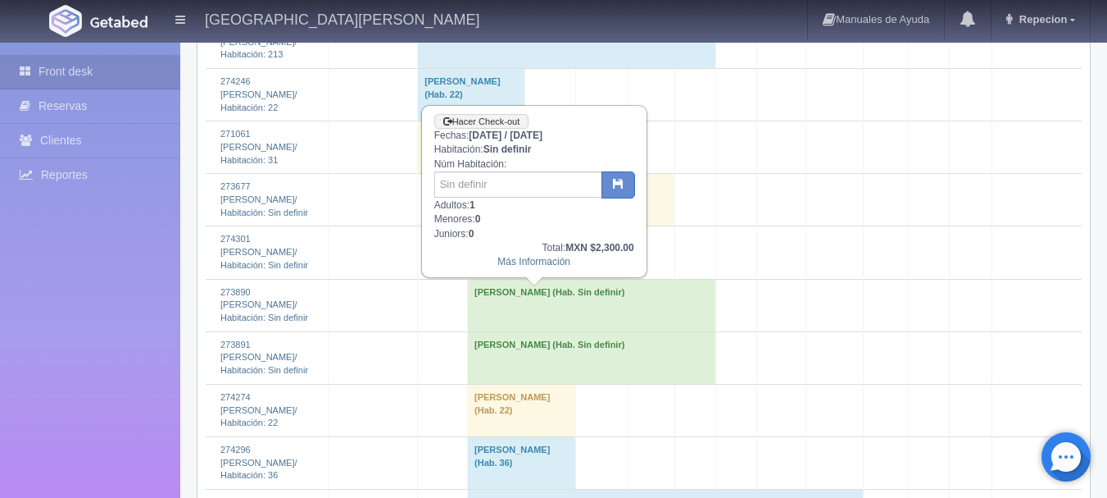
click at [496, 279] on td "[PERSON_NAME] (Hab. Sin definir)" at bounding box center [548, 252] width 161 height 52
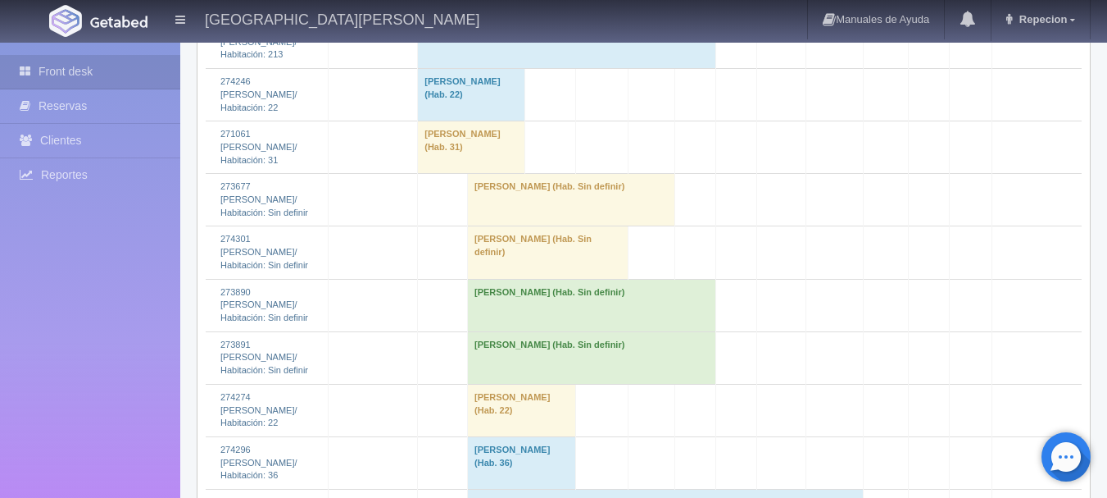
click at [496, 279] on td "[PERSON_NAME] (Hab. Sin definir)" at bounding box center [548, 252] width 161 height 52
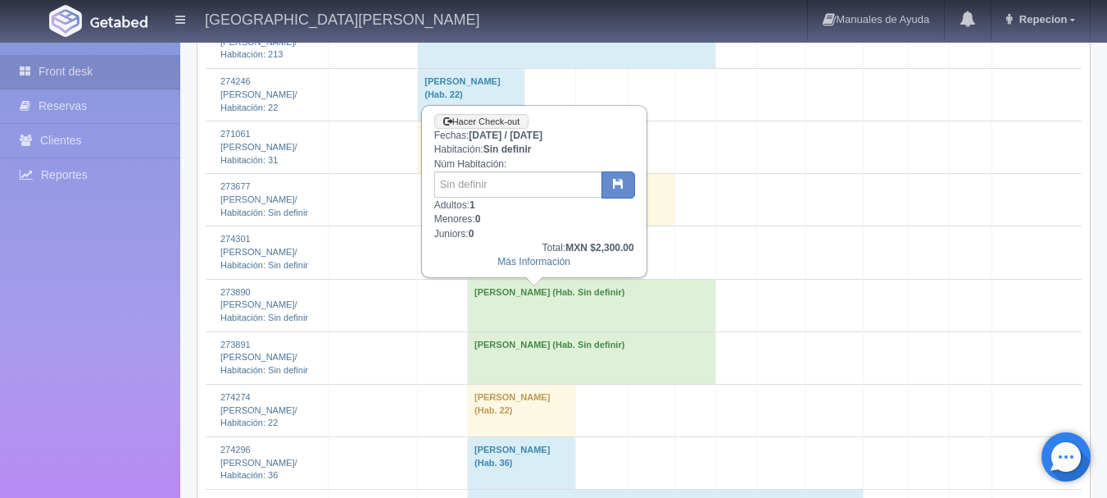
click at [496, 279] on td "Julio Ruiz (Hab. Sin definir)" at bounding box center [548, 252] width 161 height 52
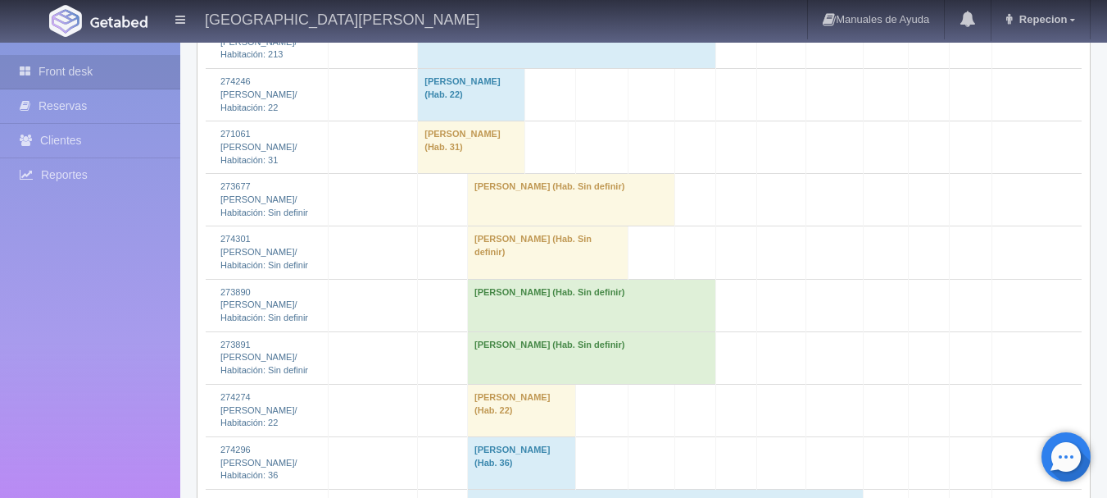
click at [496, 279] on td "Julio Ruiz (Hab. Sin definir)" at bounding box center [548, 252] width 161 height 52
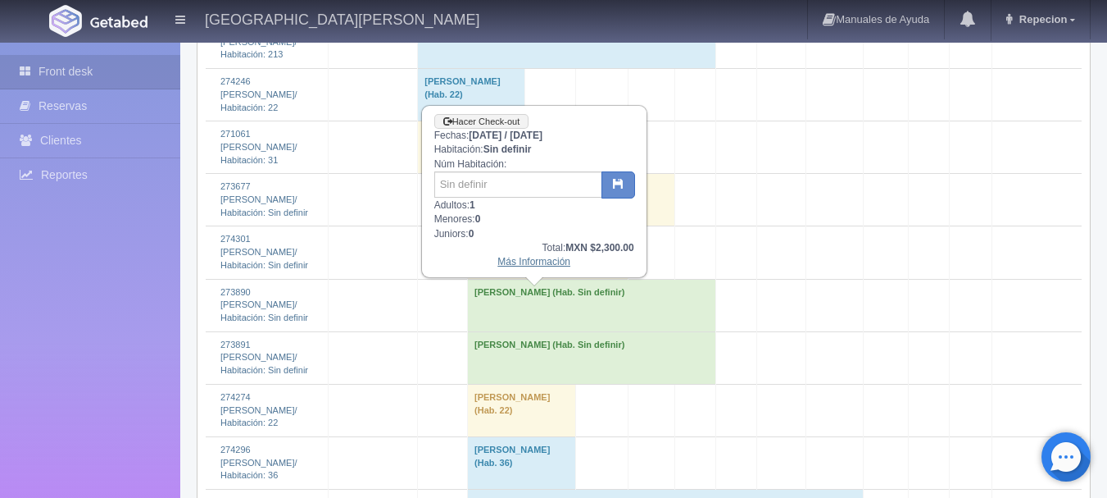
click at [532, 264] on link "Más Información" at bounding box center [534, 261] width 73 height 11
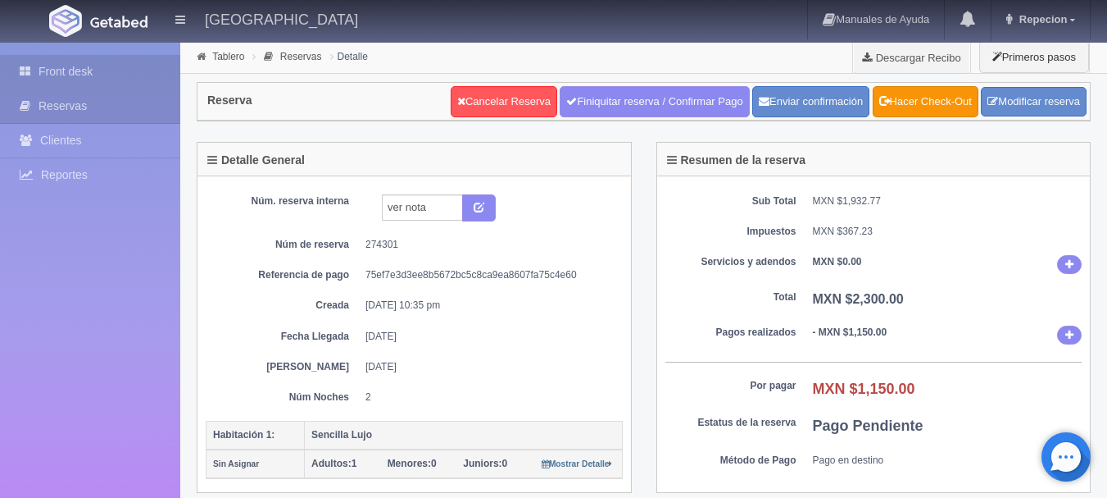
click at [71, 75] on link "Front desk" at bounding box center [90, 72] width 180 height 34
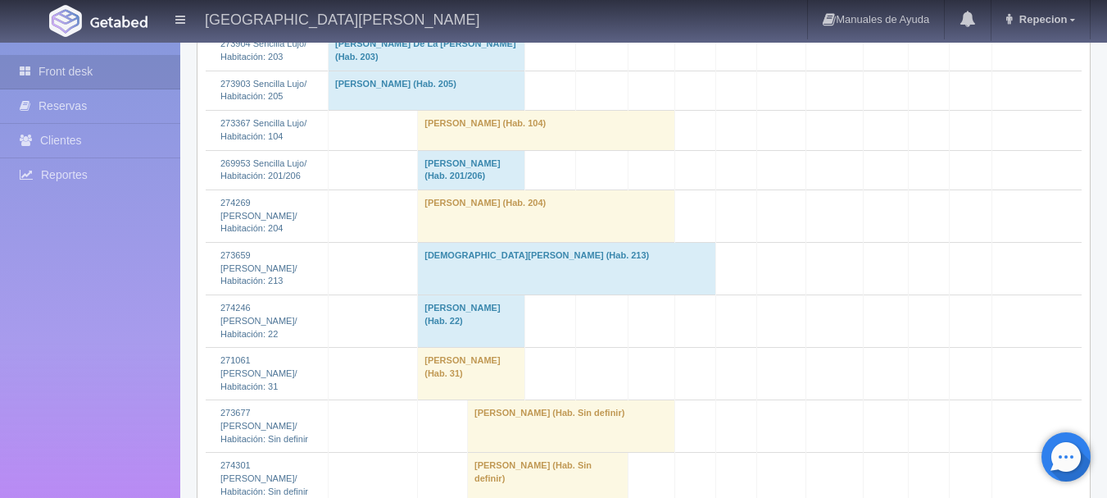
scroll to position [1639, 0]
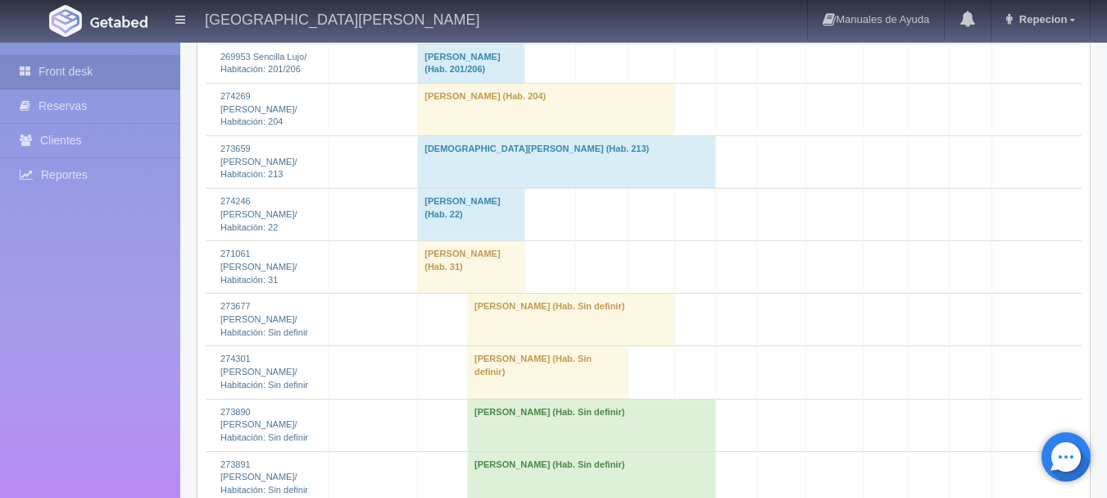
click at [485, 398] on td "[PERSON_NAME] (Hab. Sin definir)" at bounding box center [548, 372] width 161 height 52
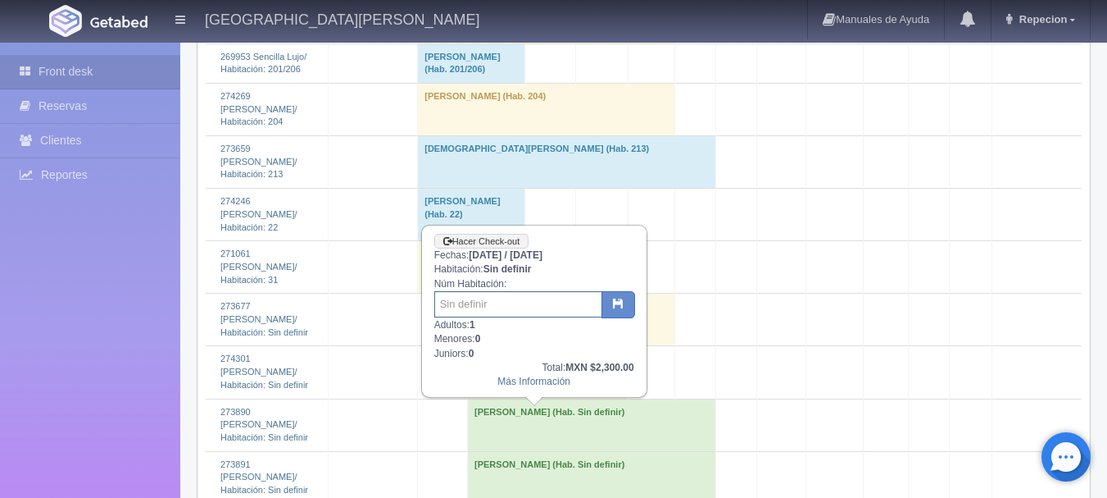
click at [487, 309] on input "text" at bounding box center [518, 304] width 168 height 26
type input "31"
click at [619, 305] on icon "button" at bounding box center [618, 303] width 11 height 11
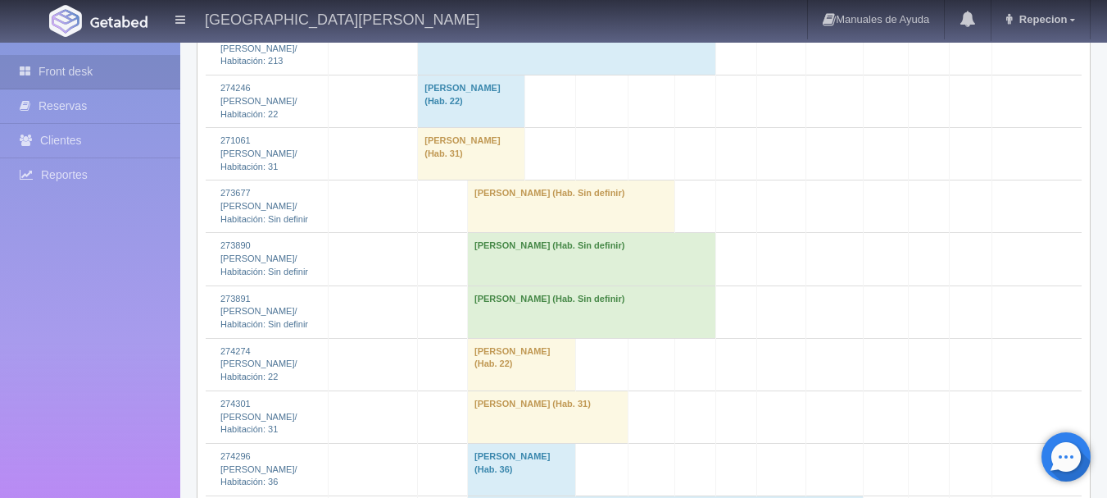
scroll to position [1721, 0]
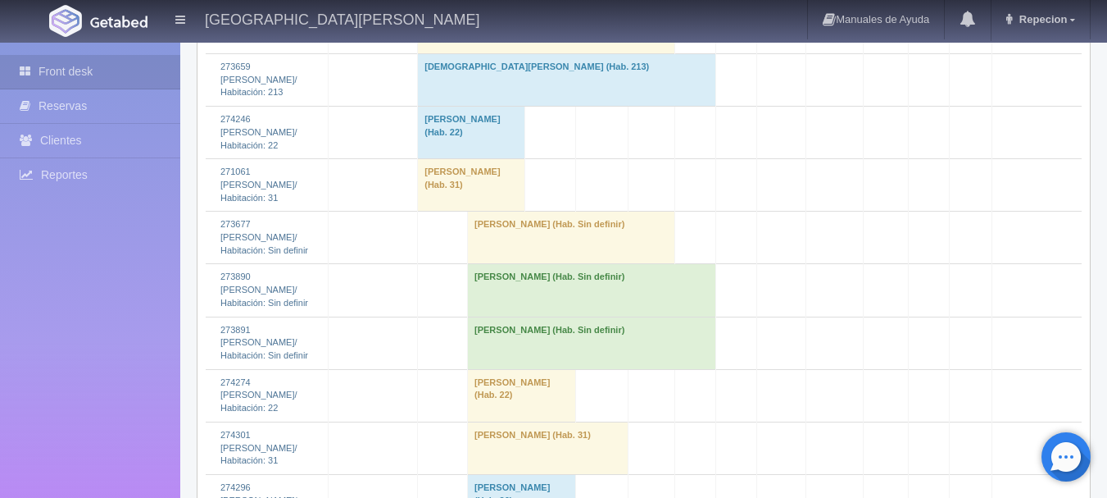
click at [543, 264] on td "[PERSON_NAME] (Hab. Sin definir)" at bounding box center [571, 237] width 207 height 52
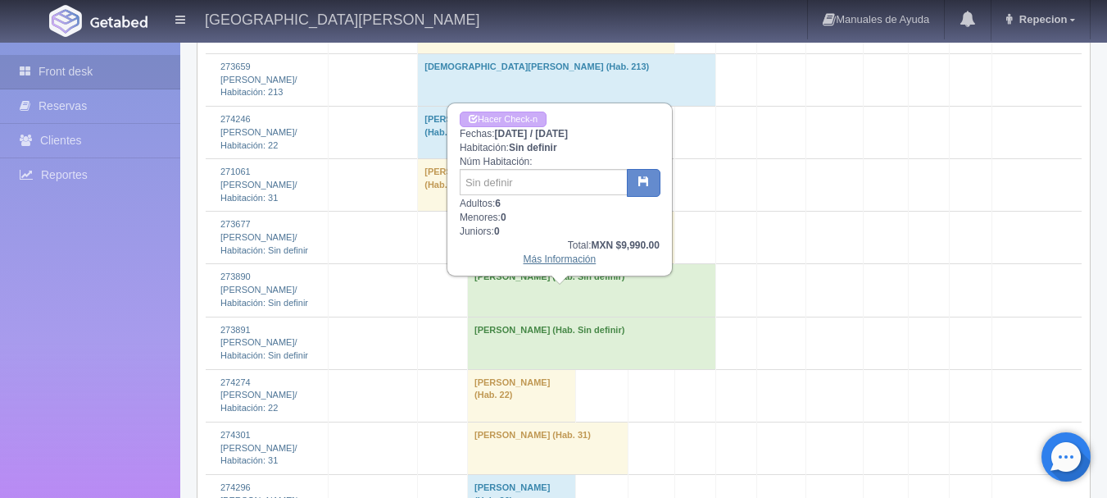
click at [536, 262] on link "Más Información" at bounding box center [560, 258] width 73 height 11
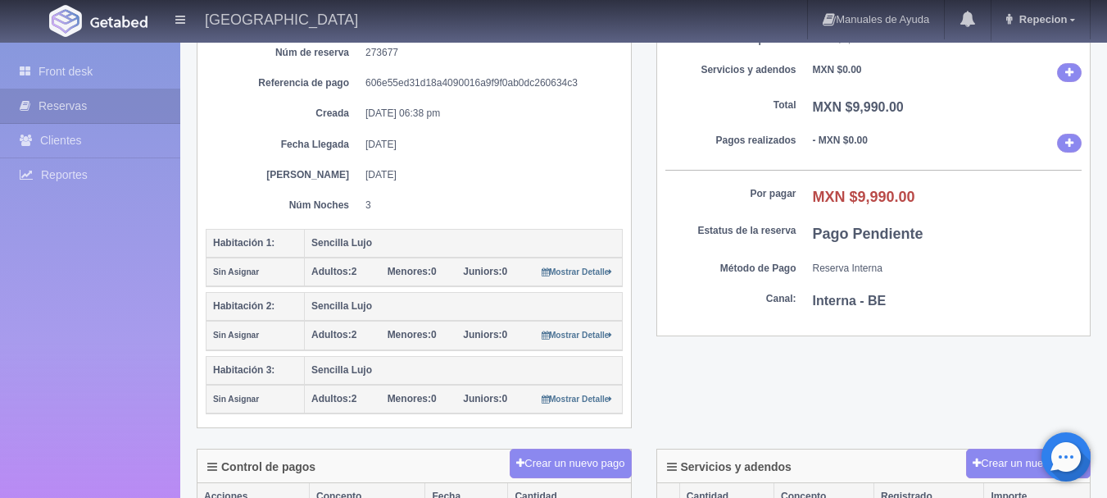
scroll to position [127, 0]
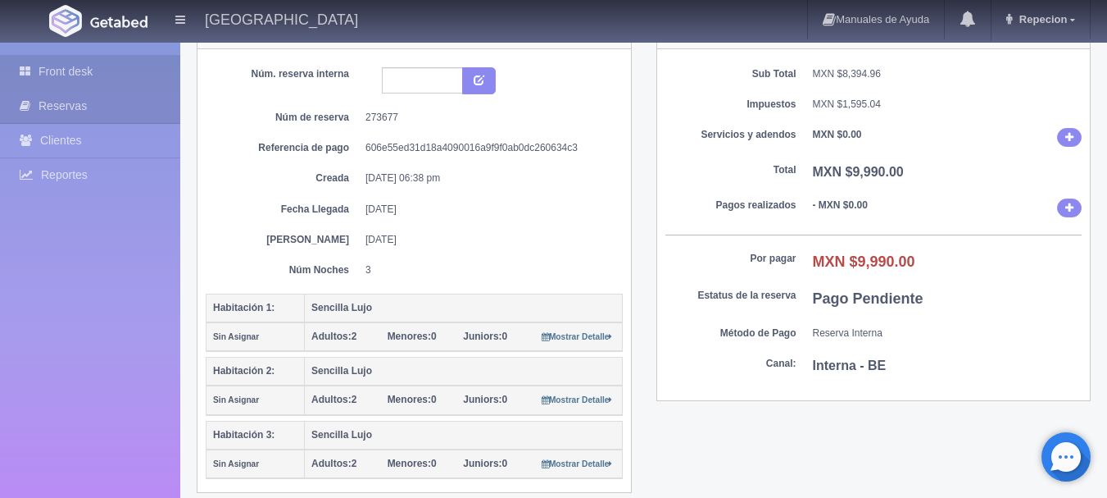
click at [75, 70] on link "Front desk" at bounding box center [90, 72] width 180 height 34
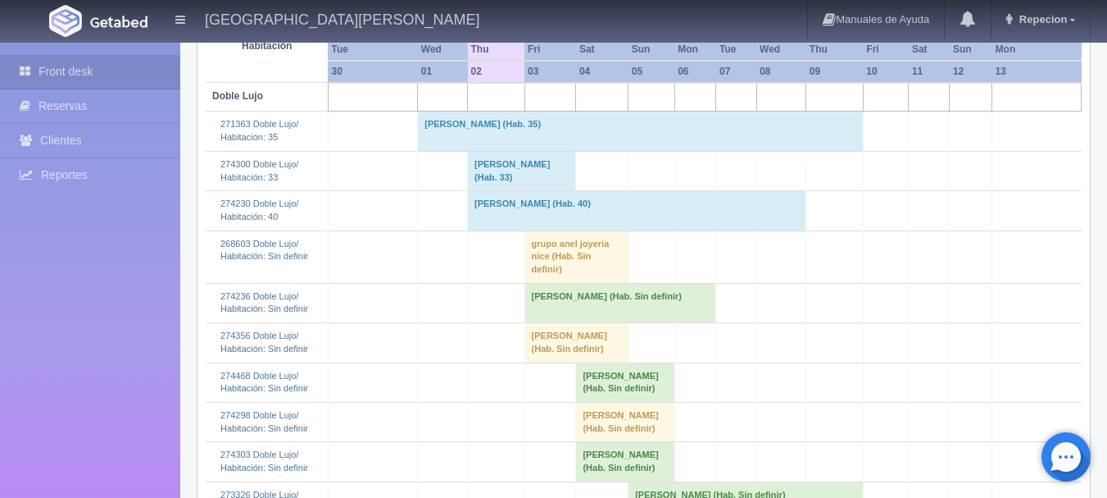
scroll to position [246, 0]
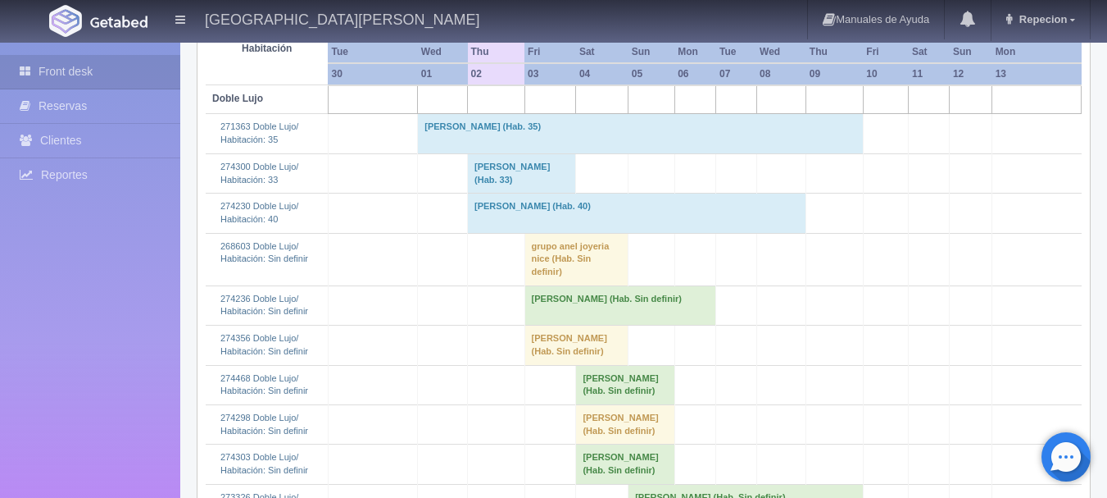
click at [552, 262] on td "grupo anel joyeria nice (Hab. Sin definir)" at bounding box center [577, 259] width 104 height 52
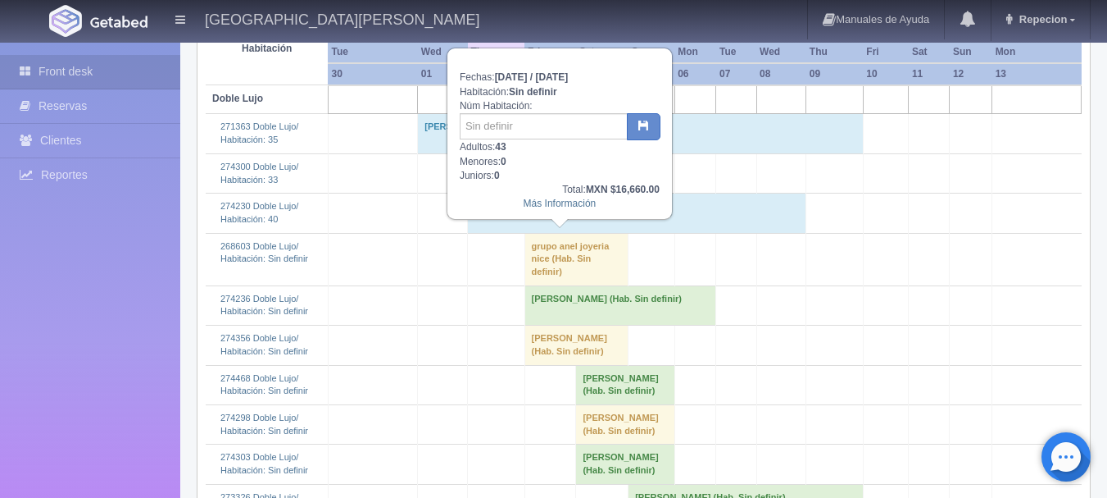
click at [552, 262] on td "grupo anel joyeria nice (Hab. Sin definir)" at bounding box center [577, 259] width 104 height 52
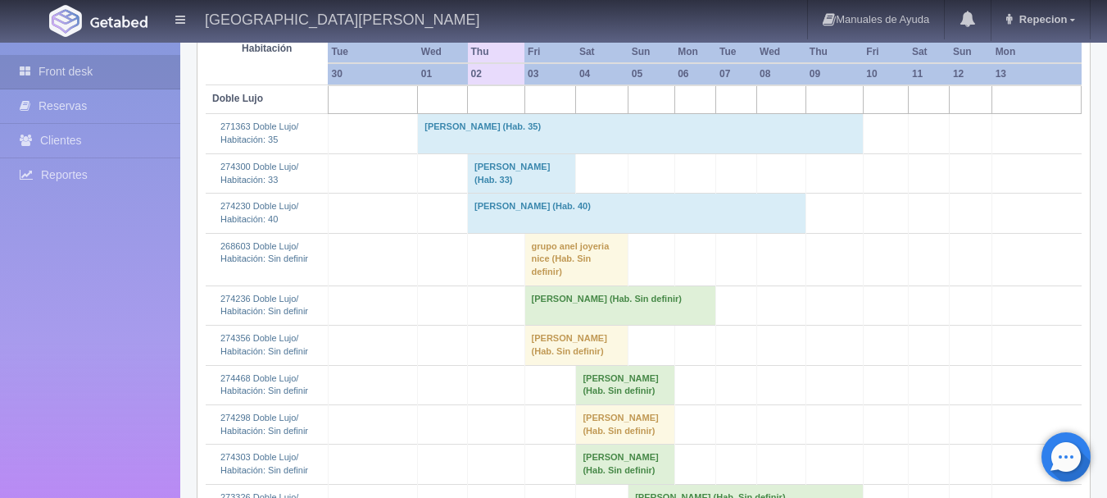
click at [548, 253] on td "grupo anel joyeria nice (Hab. Sin definir)" at bounding box center [577, 259] width 104 height 52
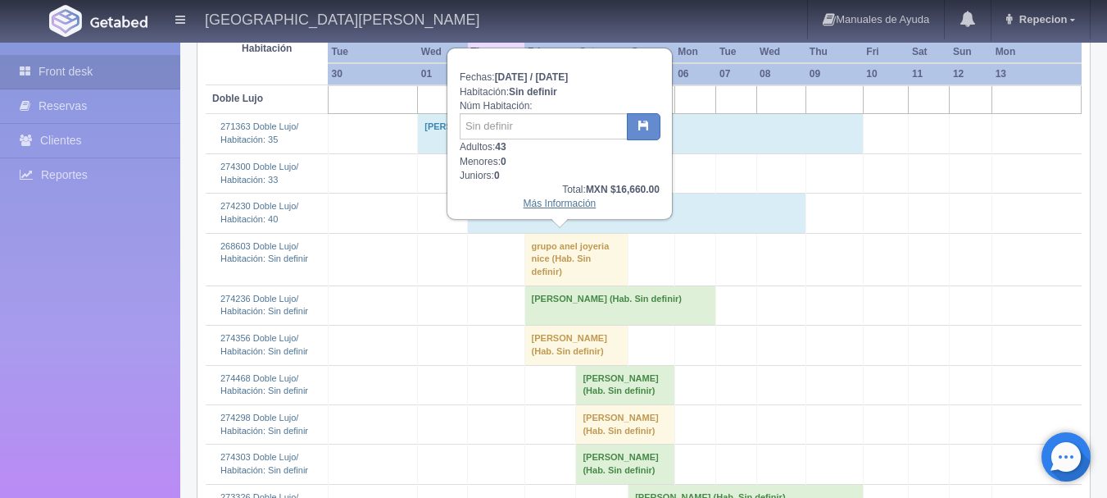
click at [552, 203] on link "Más Información" at bounding box center [560, 203] width 73 height 11
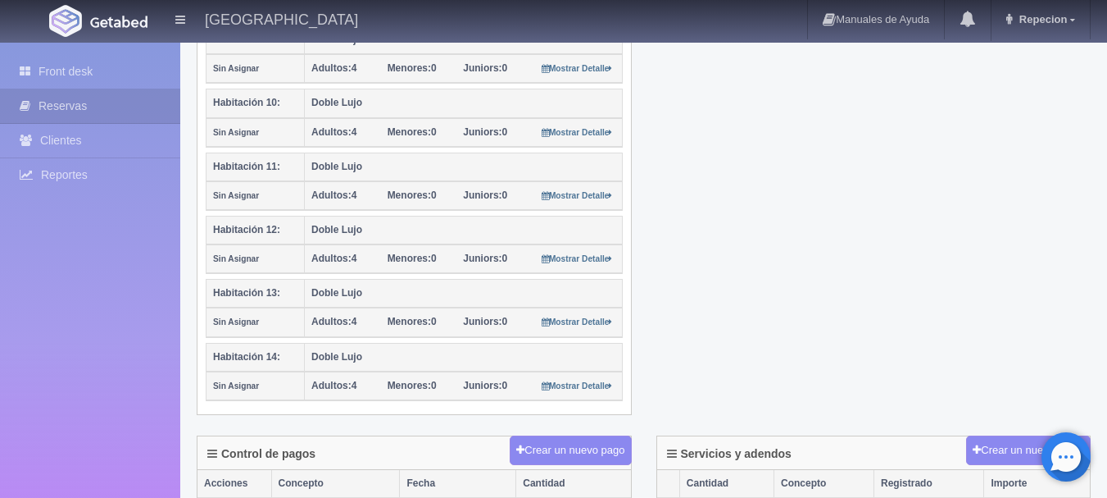
scroll to position [984, 0]
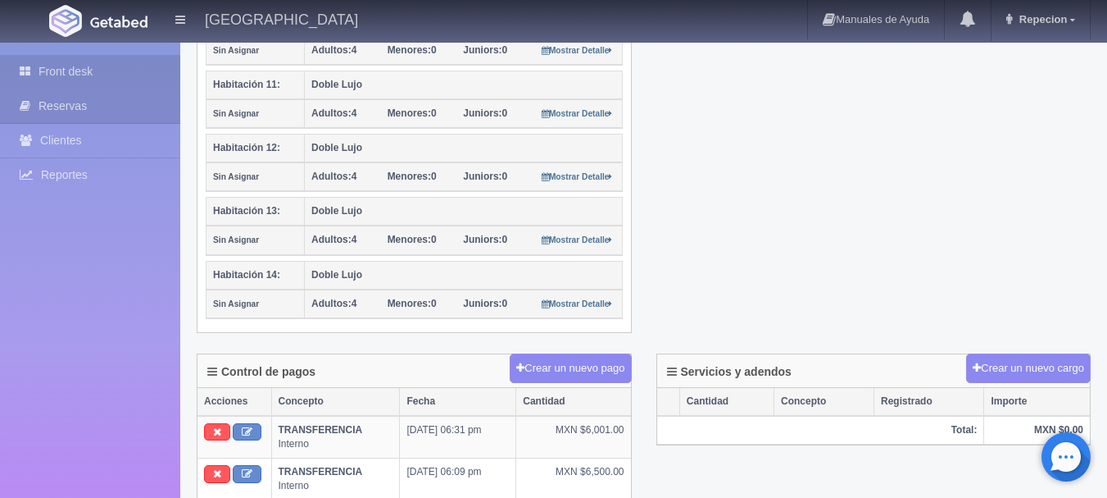
click at [78, 70] on link "Front desk" at bounding box center [90, 72] width 180 height 34
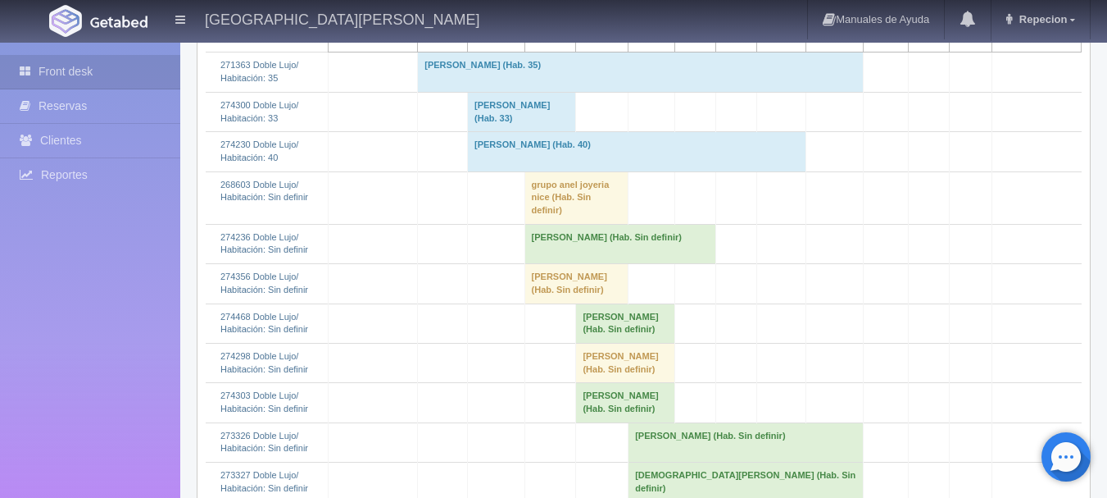
scroll to position [328, 0]
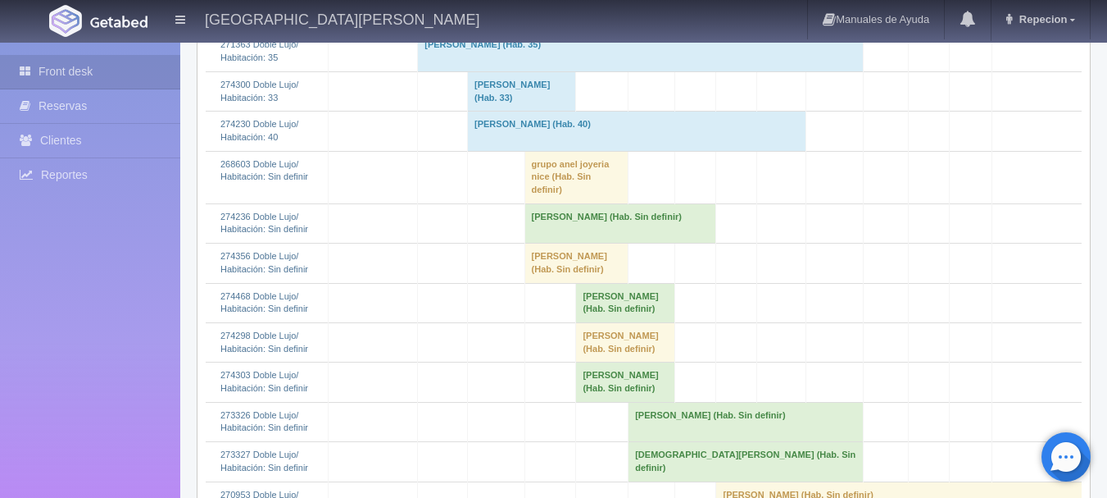
click at [571, 222] on td "[PERSON_NAME] (Hab. Sin definir)" at bounding box center [621, 222] width 192 height 39
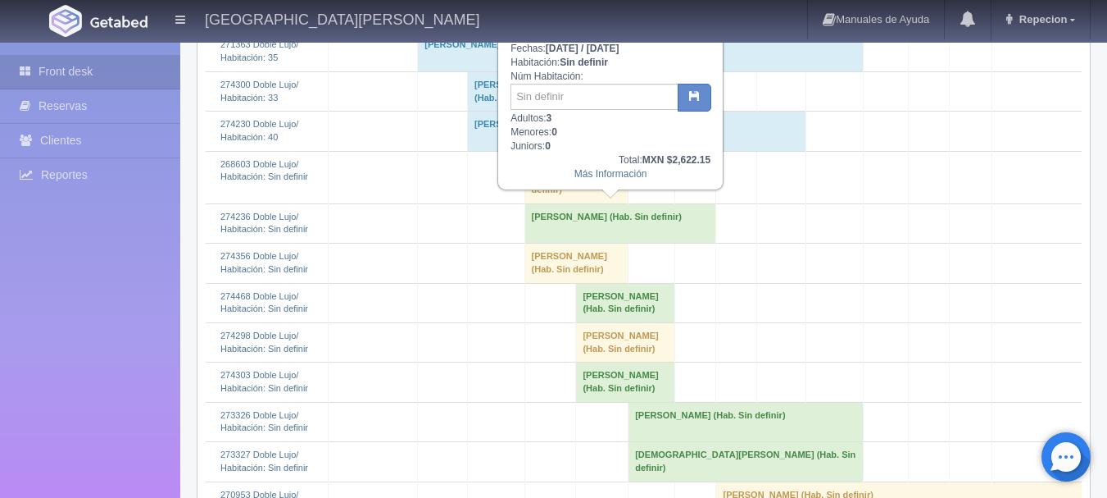
click at [571, 222] on td "[PERSON_NAME] (Hab. Sin definir)" at bounding box center [621, 222] width 192 height 39
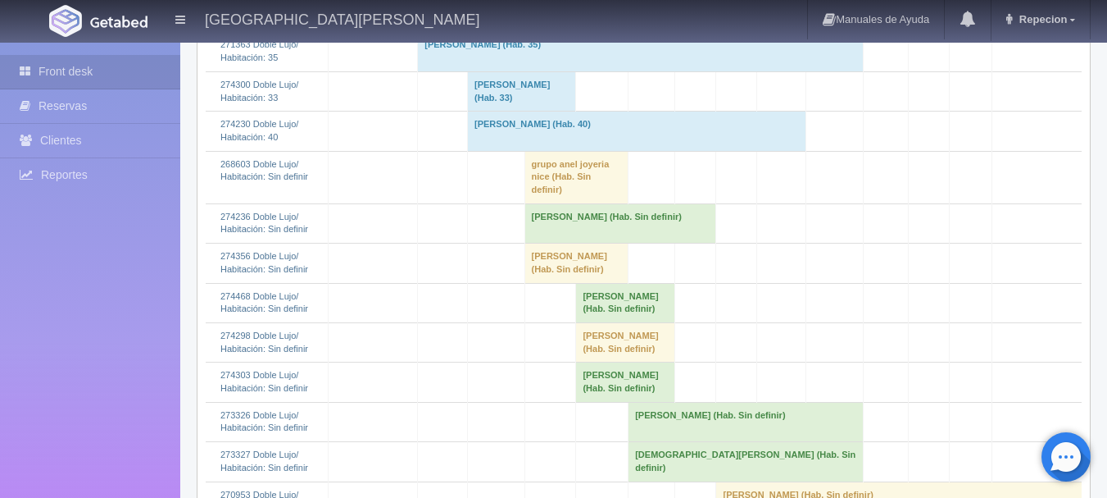
click at [554, 272] on td "[PERSON_NAME] (Hab. Sin definir)" at bounding box center [577, 262] width 104 height 39
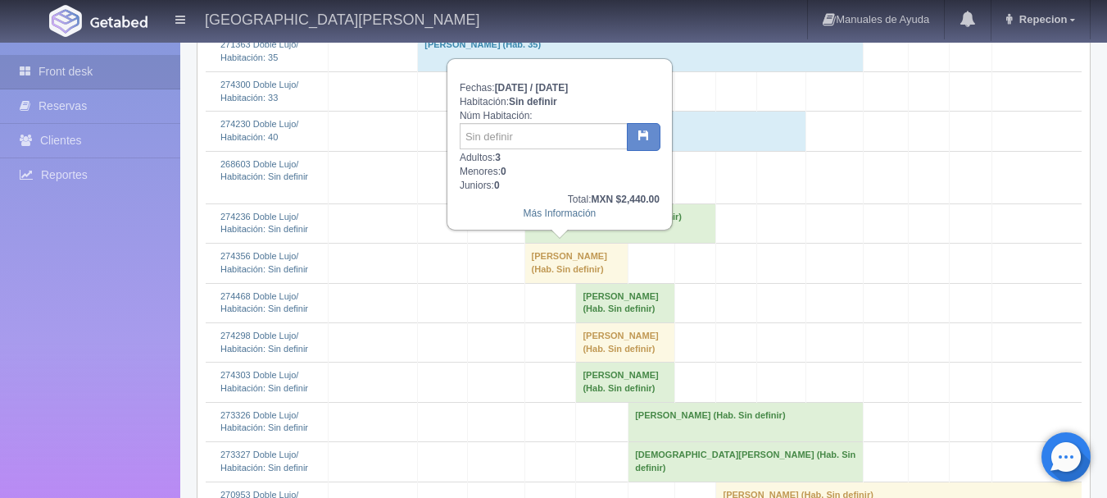
click at [554, 272] on td "[PERSON_NAME] (Hab. Sin definir)" at bounding box center [577, 262] width 104 height 39
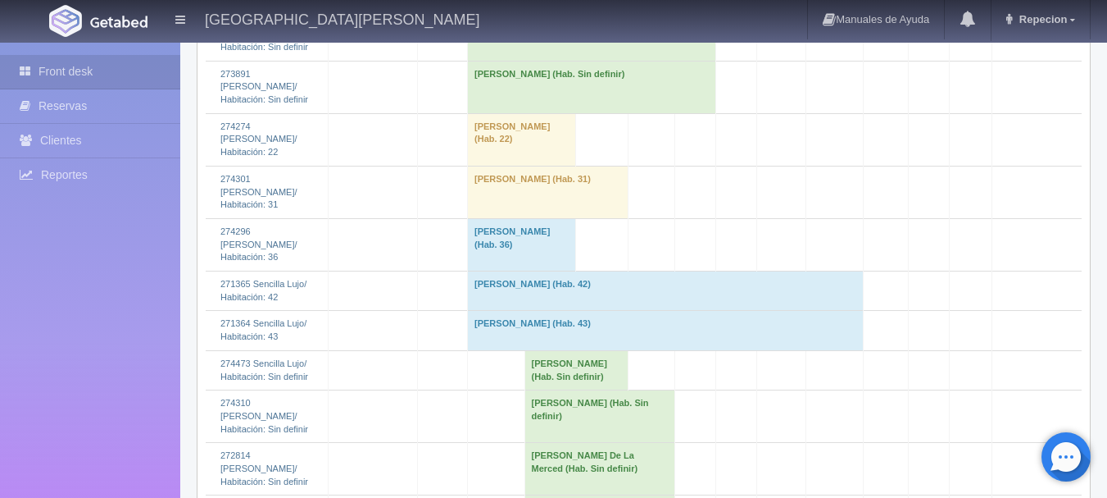
scroll to position [1803, 0]
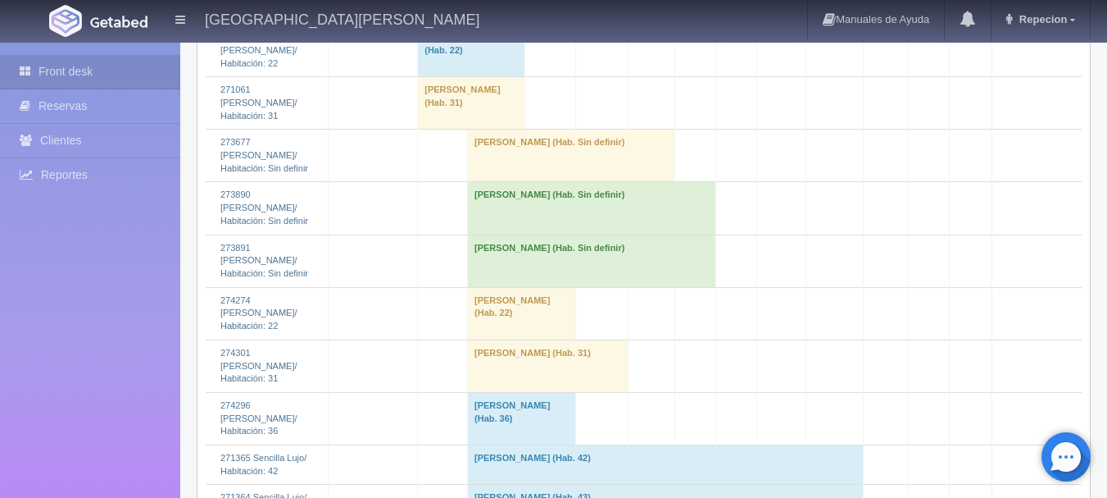
click at [564, 182] on td "[PERSON_NAME] (Hab. Sin definir)" at bounding box center [571, 156] width 207 height 52
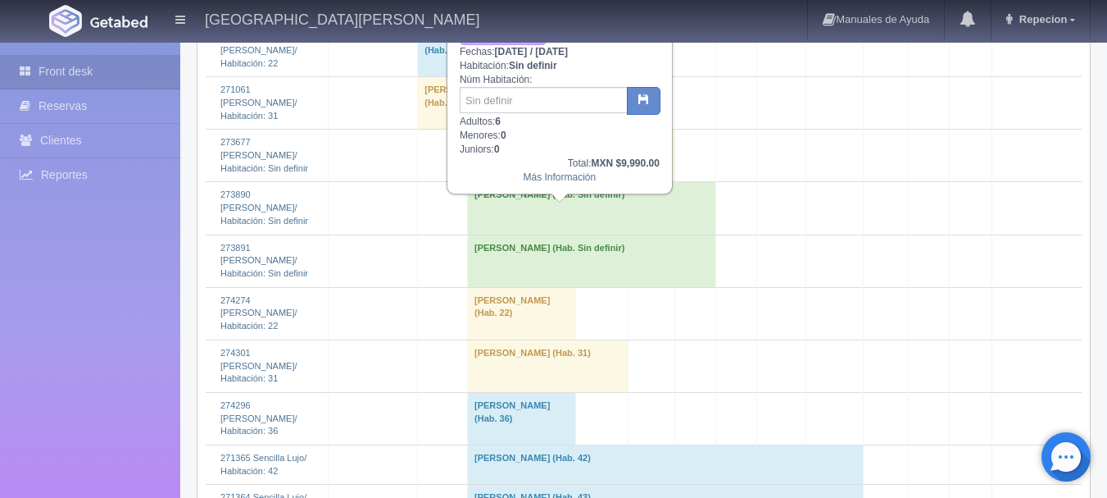
click at [564, 182] on td "[PERSON_NAME] (Hab. Sin definir)" at bounding box center [571, 156] width 207 height 52
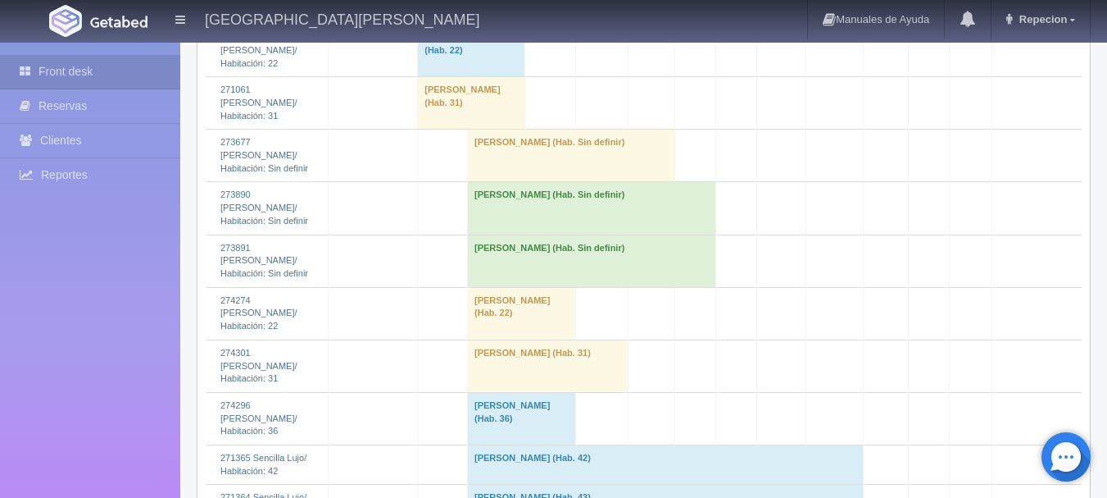
click at [501, 234] on td "[PERSON_NAME] (Hab. Sin definir)" at bounding box center [592, 208] width 248 height 52
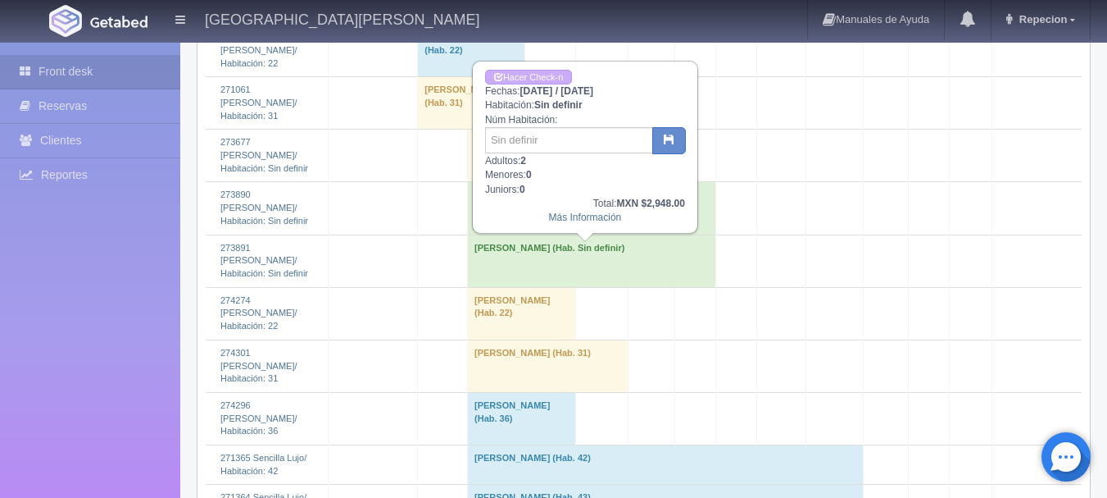
click at [516, 287] on td "[PERSON_NAME] (Hab. Sin definir)" at bounding box center [592, 260] width 248 height 52
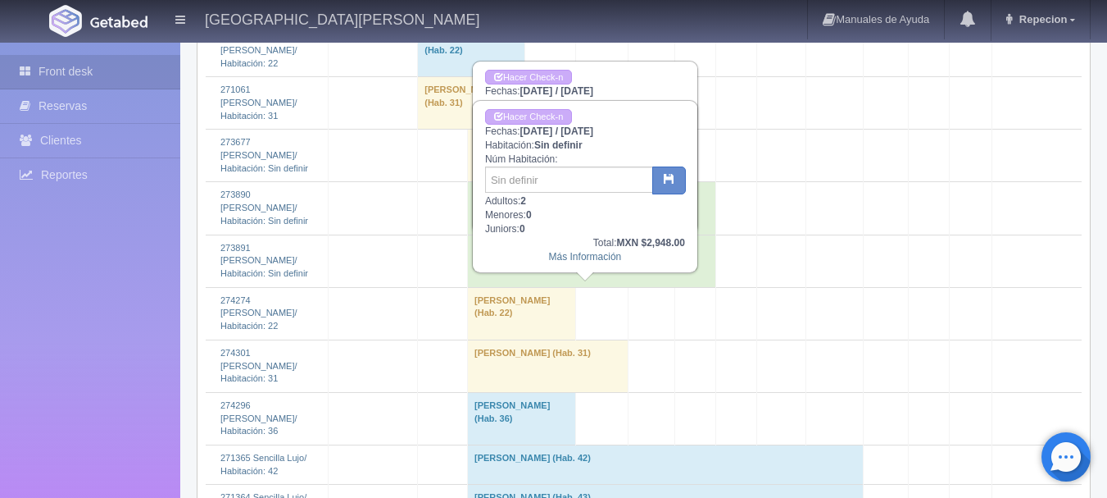
click at [516, 287] on td "[PERSON_NAME] (Hab. Sin definir)" at bounding box center [592, 260] width 248 height 52
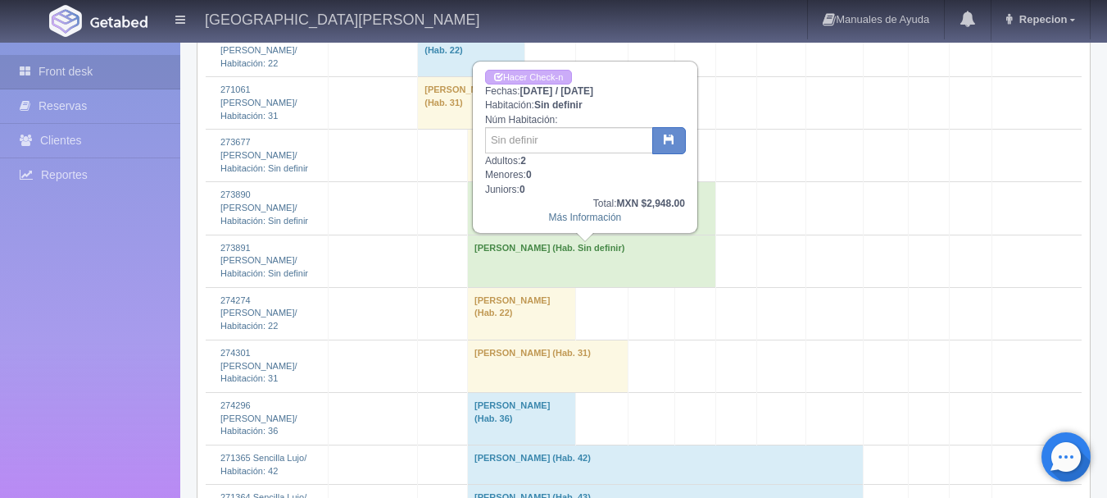
click at [512, 234] on td "[PERSON_NAME] (Hab. Sin definir)" at bounding box center [592, 208] width 248 height 52
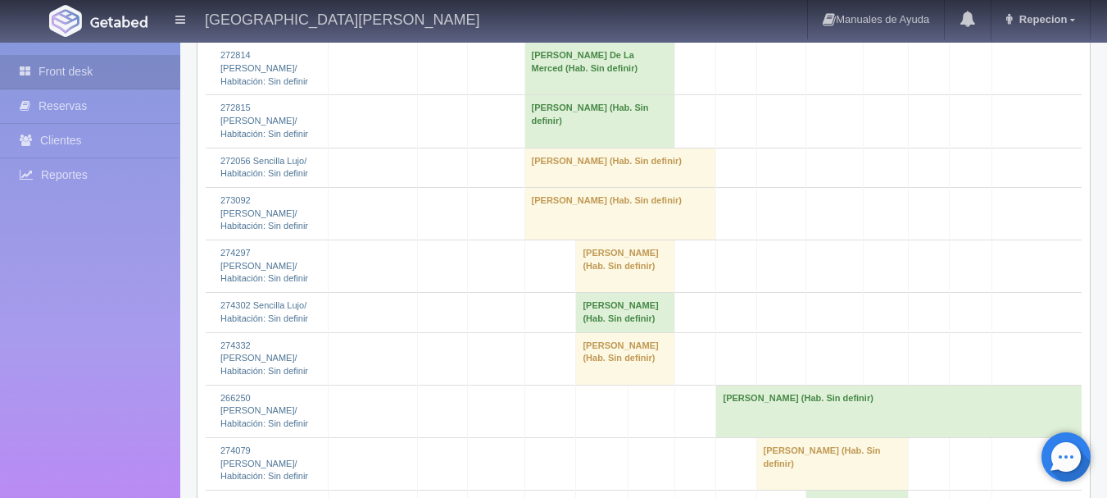
scroll to position [2497, 0]
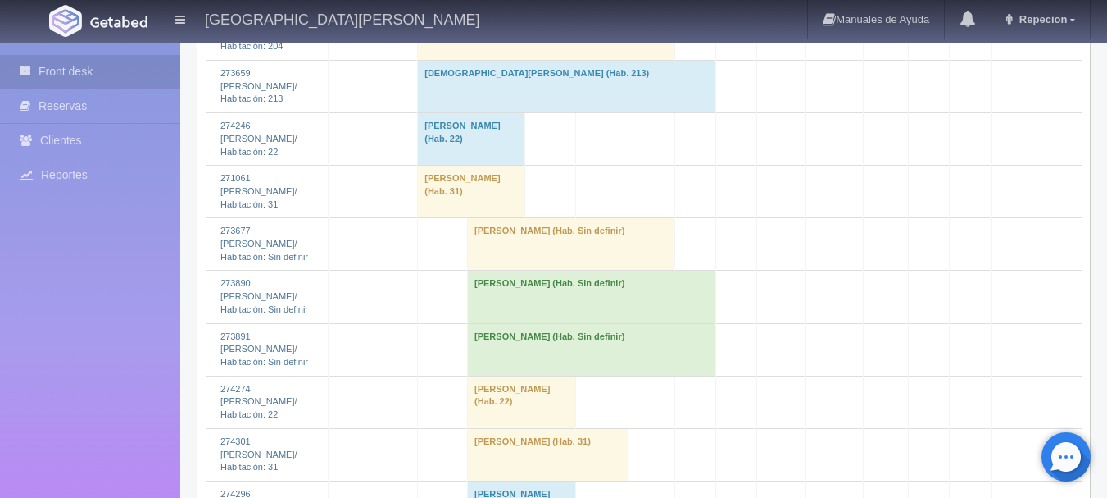
scroll to position [1721, 0]
